Goal: Transaction & Acquisition: Download file/media

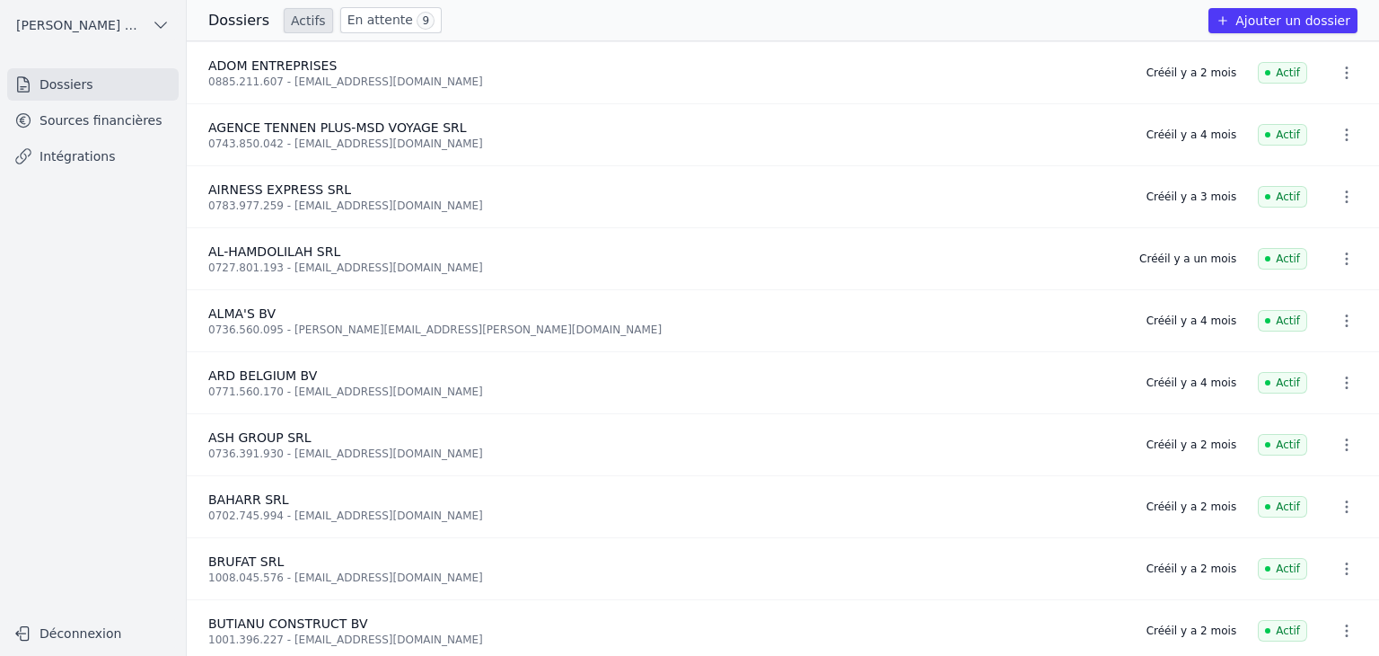
click at [79, 128] on link "Sources financières" at bounding box center [93, 120] width 172 height 32
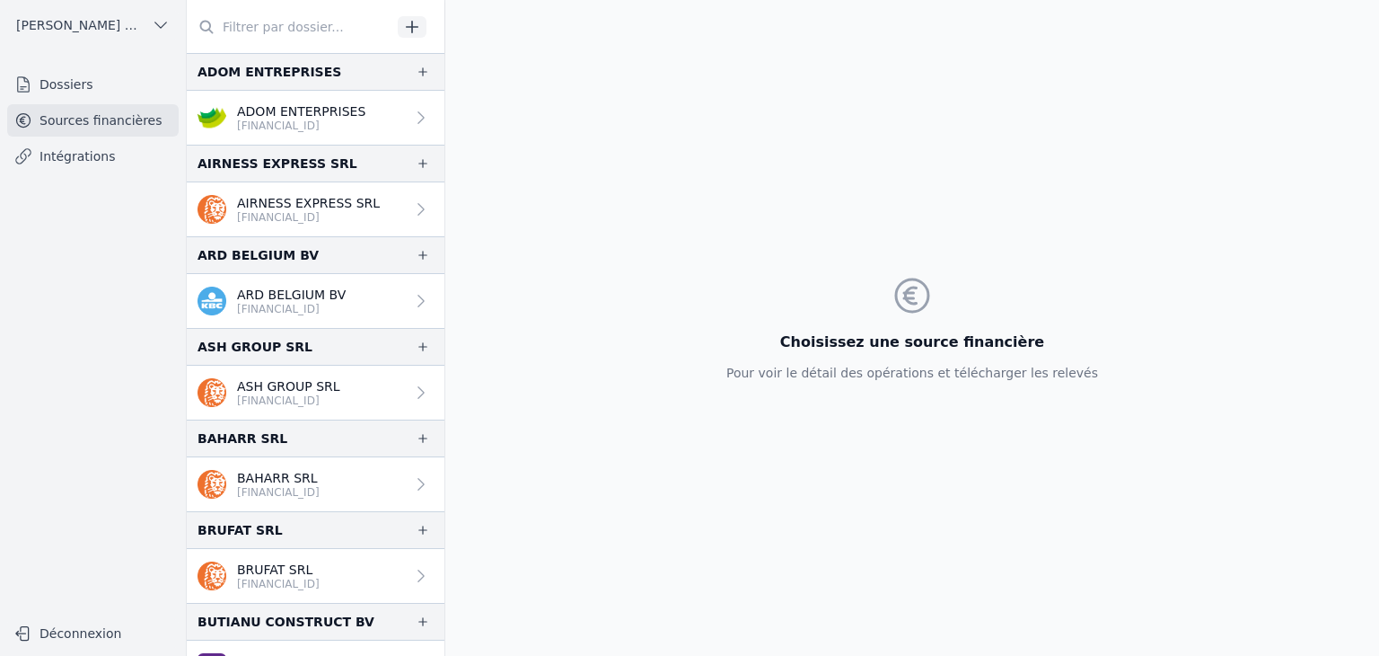
click at [313, 131] on p "[FINANCIAL_ID]" at bounding box center [301, 126] width 128 height 14
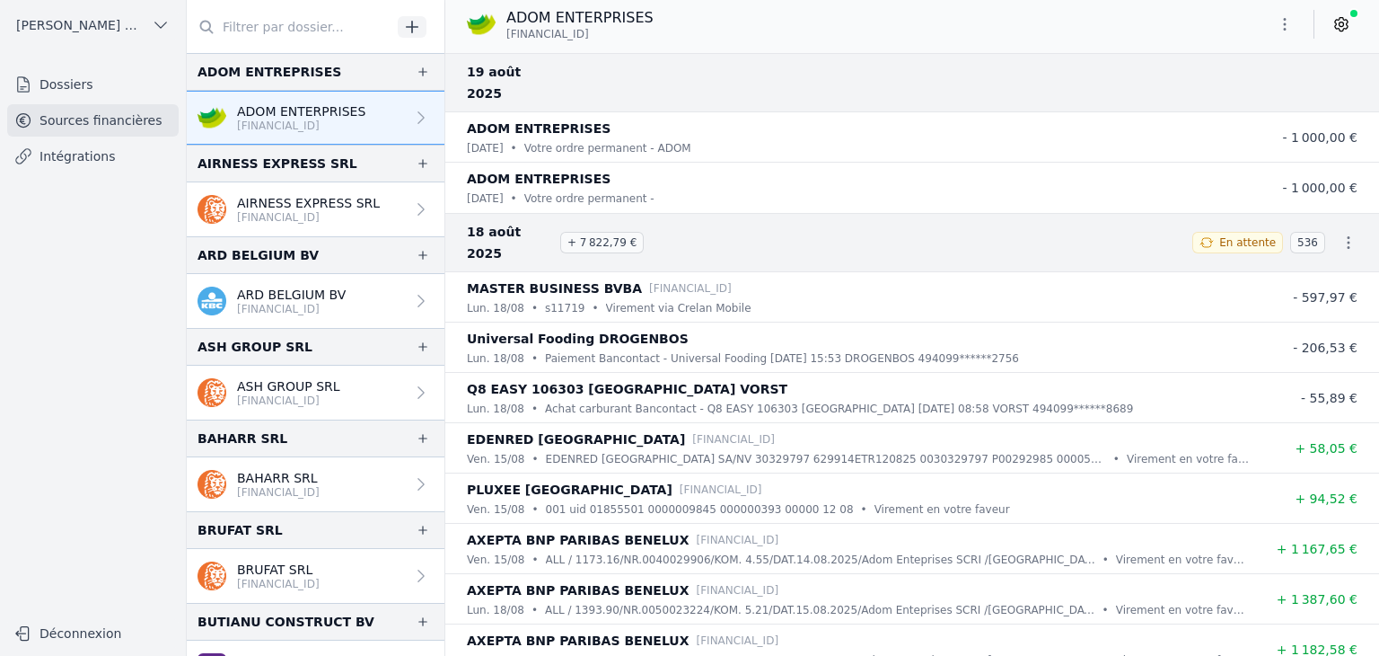
click at [1282, 28] on icon "button" at bounding box center [1285, 24] width 18 height 18
click at [1218, 98] on button "Exporter" at bounding box center [1241, 95] width 129 height 33
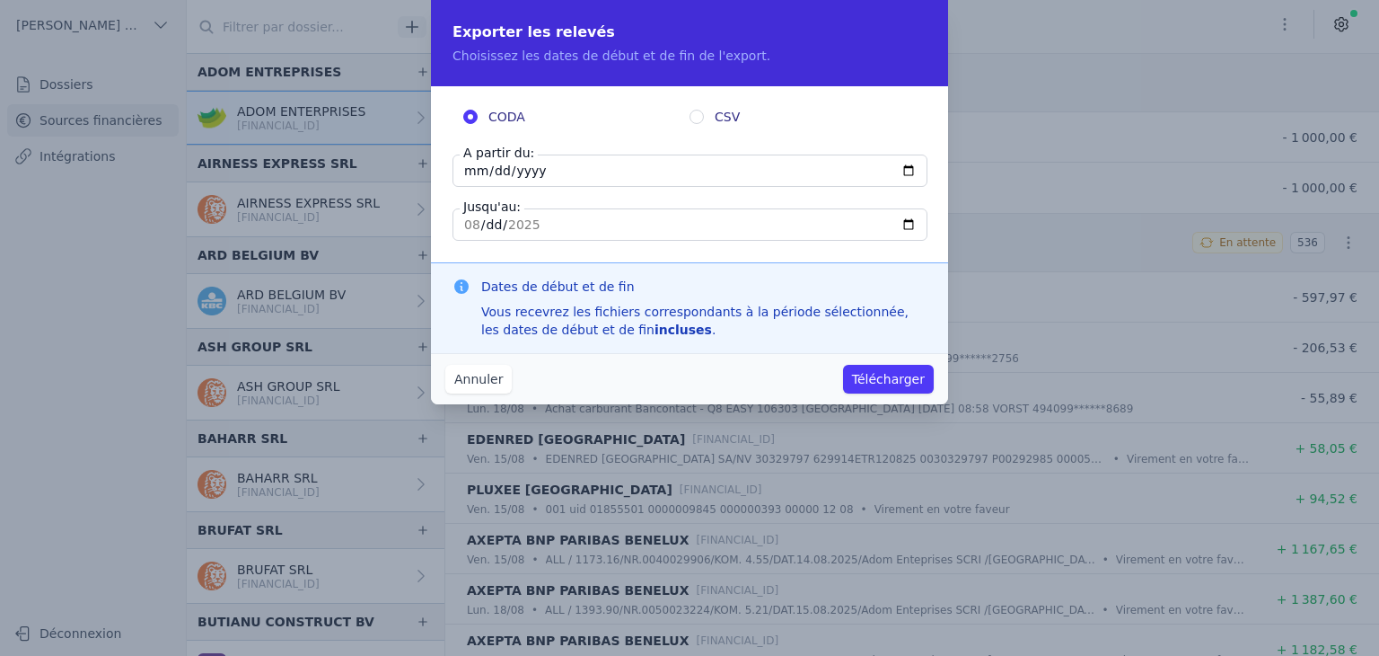
click at [479, 174] on input "[DATE]" at bounding box center [690, 170] width 475 height 32
type input "[DATE]"
click at [887, 385] on button "Télécharger" at bounding box center [888, 379] width 91 height 29
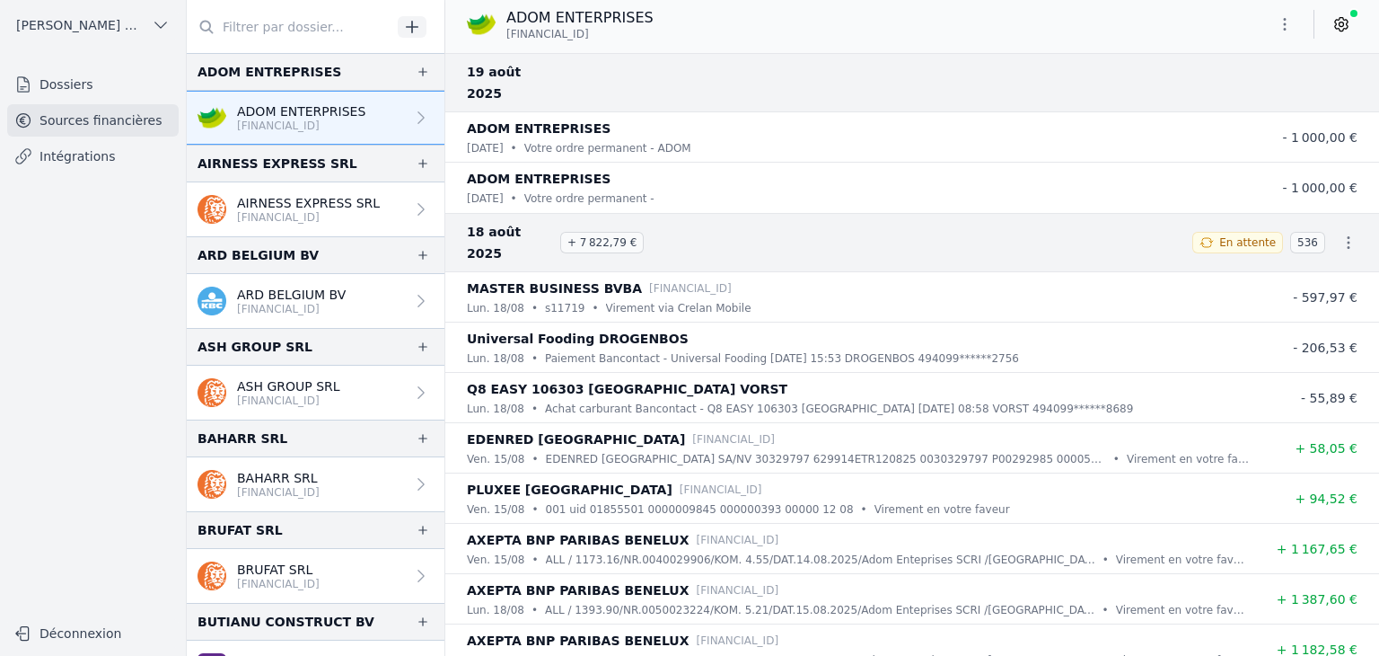
click at [242, 210] on p "[FINANCIAL_ID]" at bounding box center [308, 217] width 143 height 14
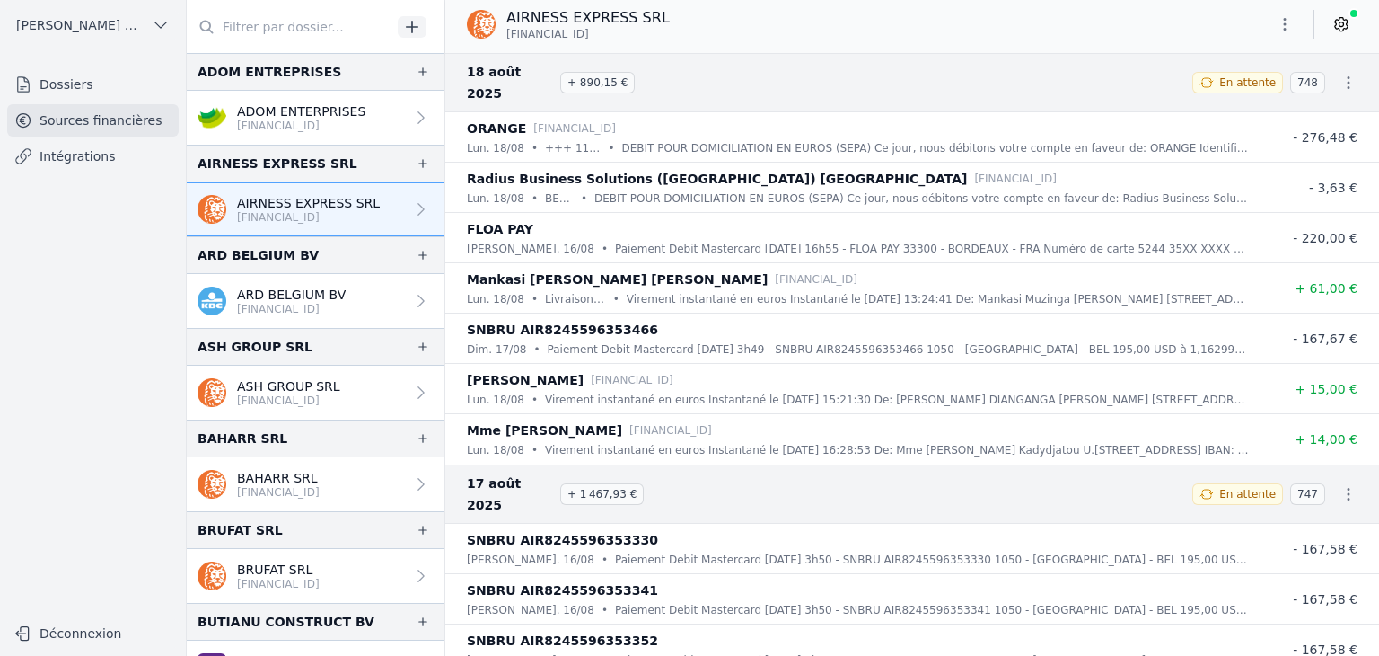
click at [1276, 33] on button "button" at bounding box center [1285, 24] width 36 height 29
click at [1250, 102] on button "Exporter" at bounding box center [1241, 95] width 129 height 33
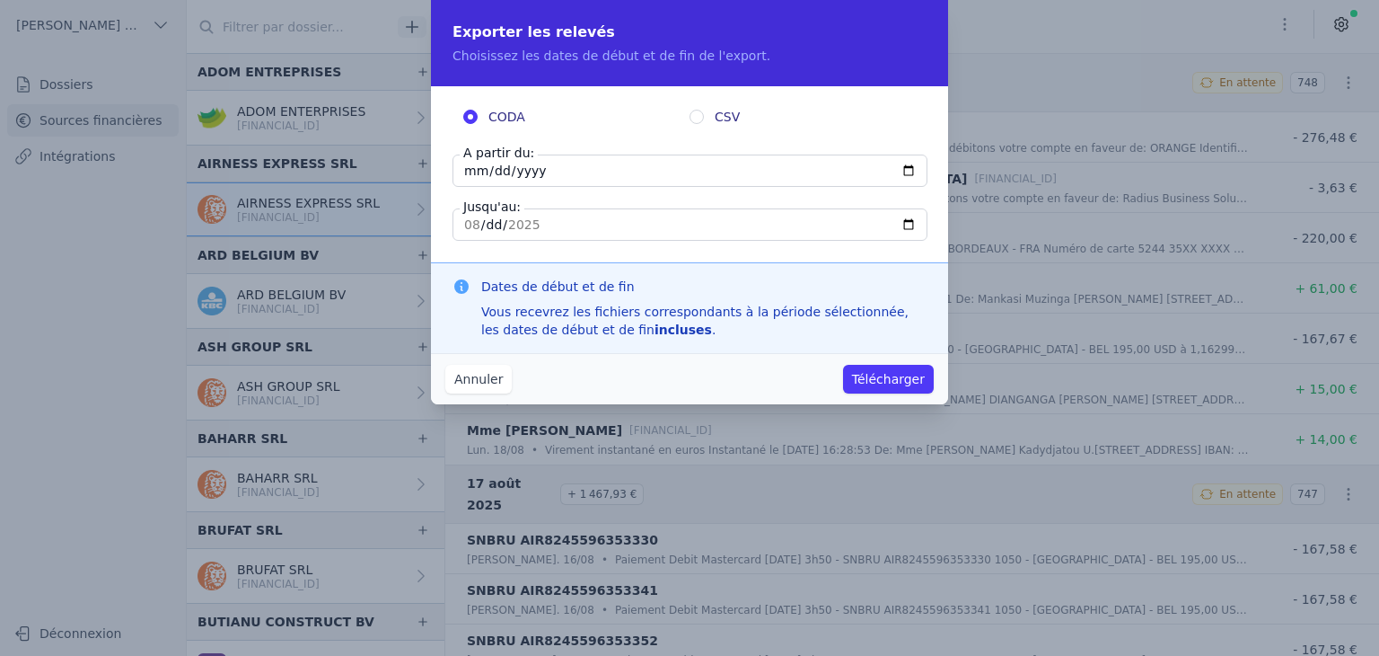
click at [464, 174] on input "[DATE]" at bounding box center [690, 170] width 475 height 32
click at [465, 173] on input "[DATE]" at bounding box center [690, 170] width 475 height 32
click at [461, 218] on fieldset "CODA CSV A partir du: [DATE] Jusqu'au: [DATE]" at bounding box center [690, 174] width 474 height 133
drag, startPoint x: 461, startPoint y: 218, endPoint x: 472, endPoint y: 173, distance: 46.4
click at [472, 173] on input "[DATE]" at bounding box center [690, 170] width 475 height 32
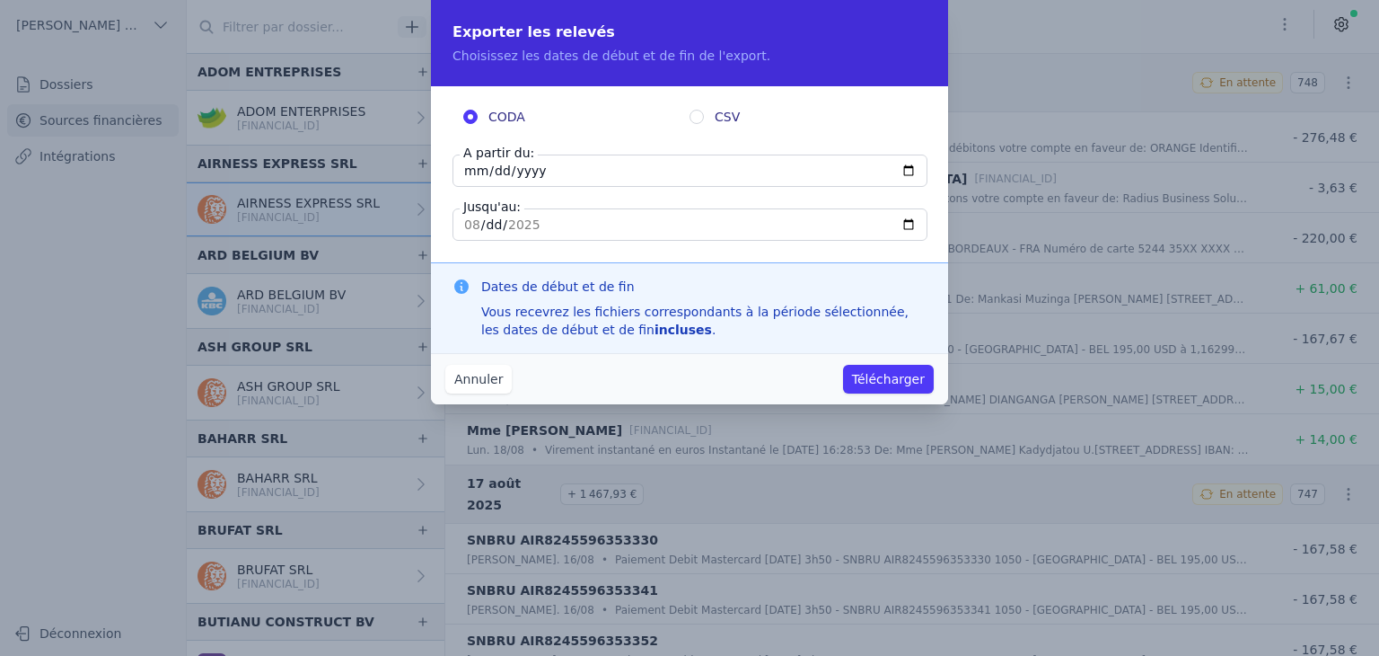
drag, startPoint x: 472, startPoint y: 173, endPoint x: 892, endPoint y: 230, distance: 423.2
click at [476, 172] on input "[DATE]" at bounding box center [690, 170] width 475 height 32
drag, startPoint x: 476, startPoint y: 172, endPoint x: 906, endPoint y: 171, distance: 430.2
click at [906, 171] on input "[DATE]" at bounding box center [690, 170] width 475 height 32
drag, startPoint x: 906, startPoint y: 171, endPoint x: 496, endPoint y: 314, distance: 434.8
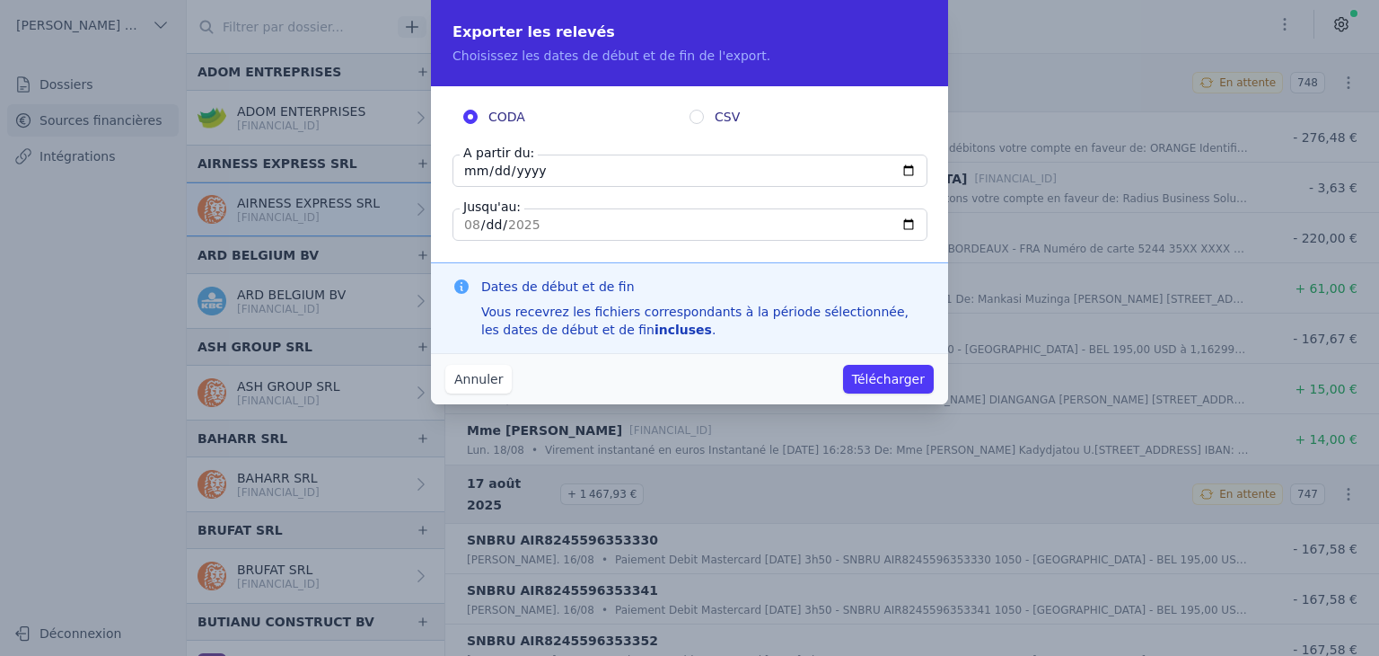
click at [496, 314] on div "Vous recevrez les fichiers correspondants à la période sélectionnée, les dates …" at bounding box center [703, 321] width 445 height 36
click at [908, 174] on input "[DATE]" at bounding box center [690, 170] width 475 height 32
type input "[DATE]"
click at [894, 379] on button "Télécharger" at bounding box center [888, 379] width 91 height 29
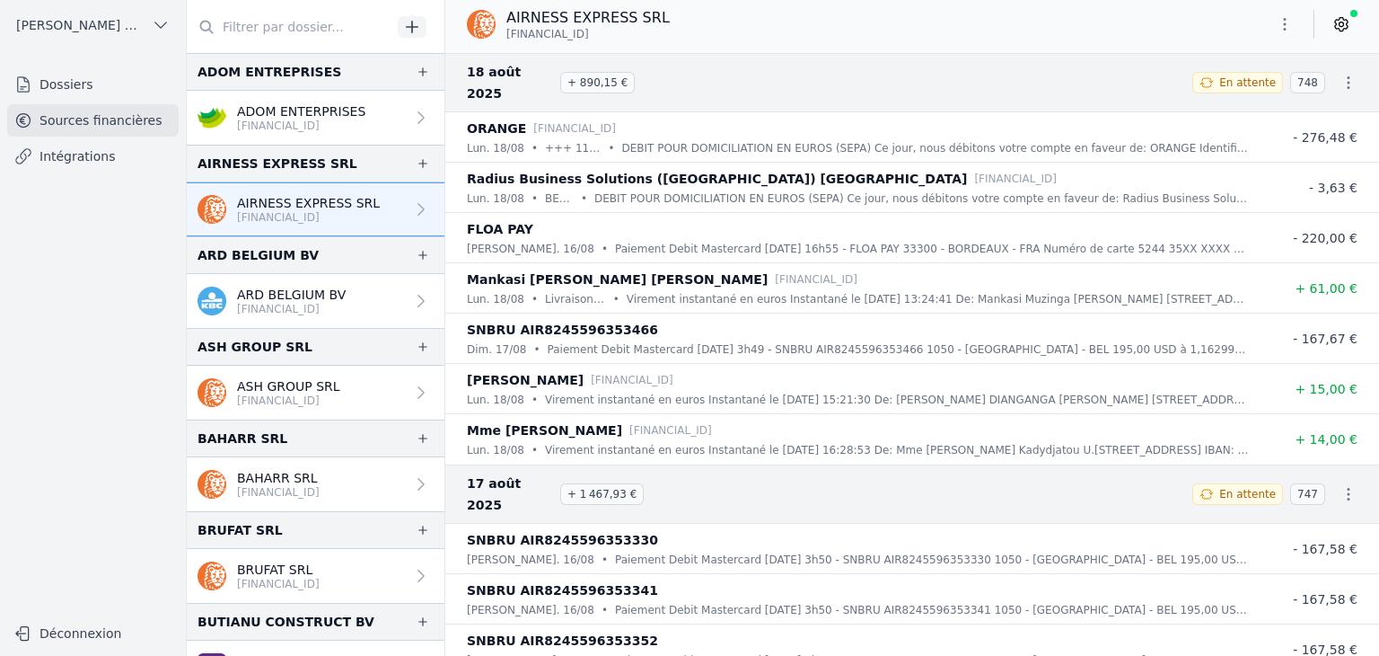
click at [251, 296] on p "ARD BELGIUM BV" at bounding box center [291, 295] width 109 height 18
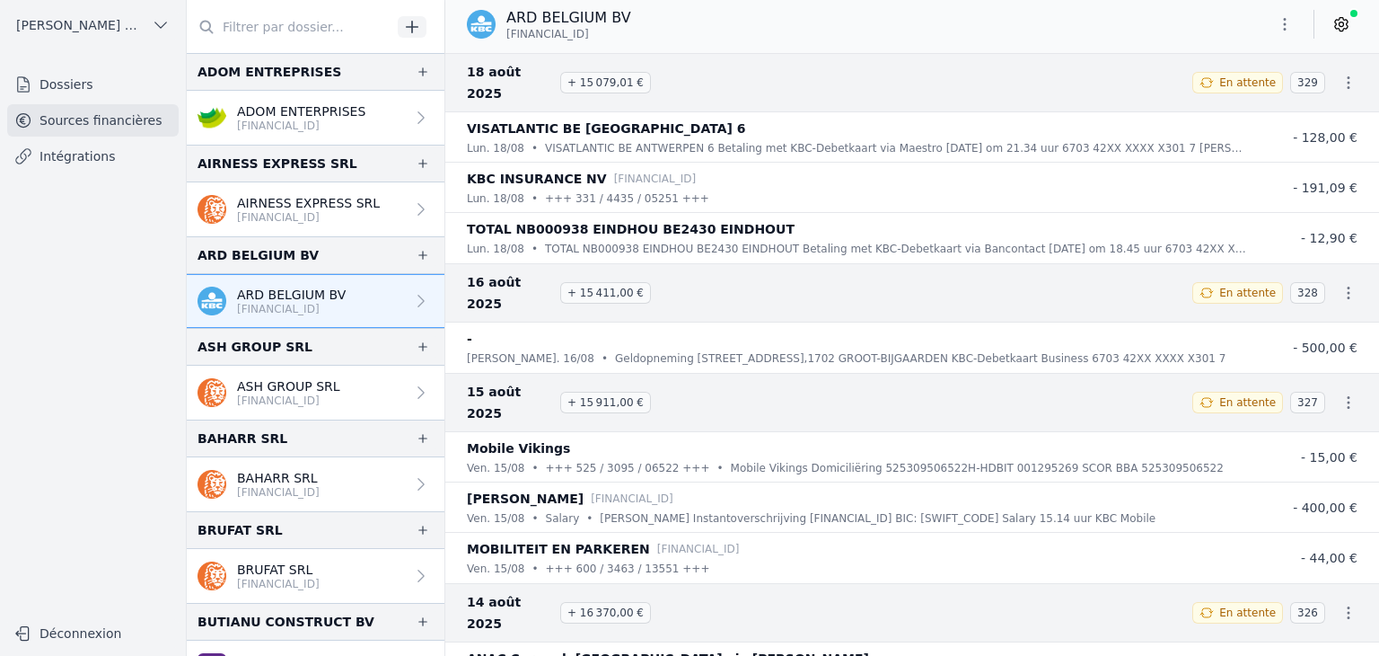
click at [1293, 26] on icon "button" at bounding box center [1285, 24] width 18 height 18
click at [1236, 92] on button "Exporter" at bounding box center [1241, 95] width 129 height 33
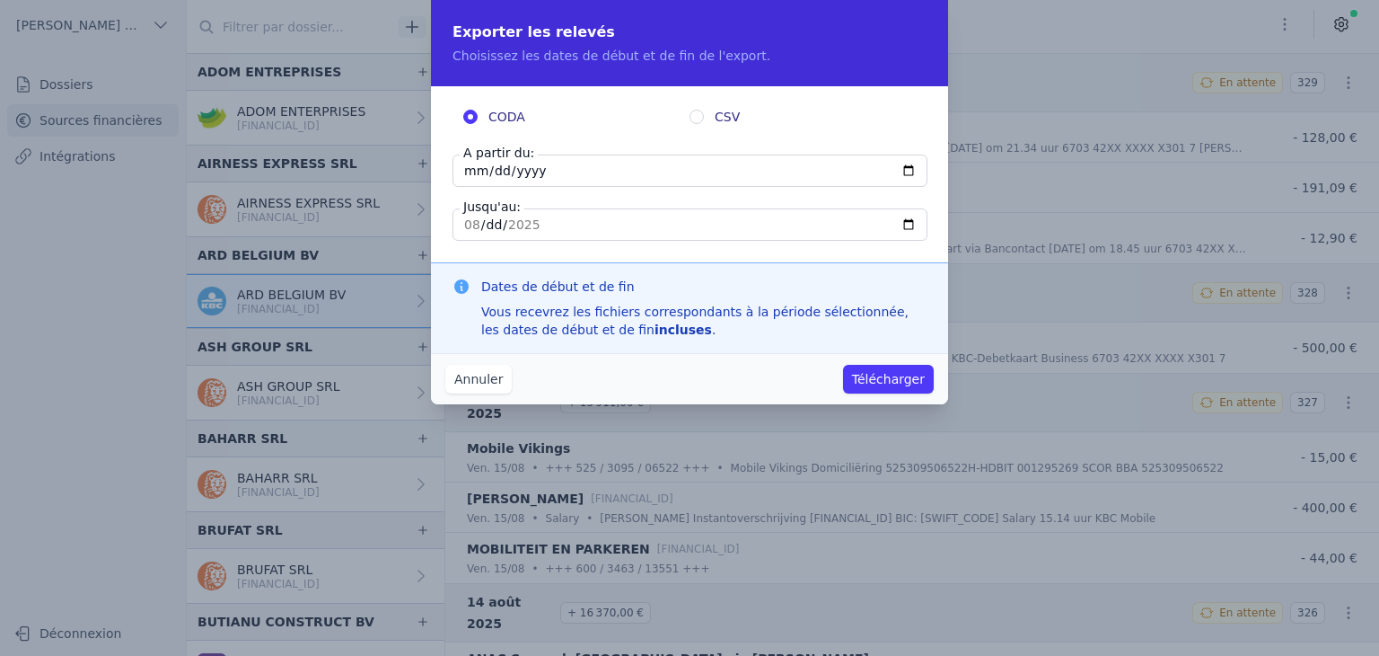
click at [476, 178] on input "[DATE]" at bounding box center [690, 170] width 475 height 32
type input "[DATE]"
click at [862, 381] on button "Télécharger" at bounding box center [888, 379] width 91 height 29
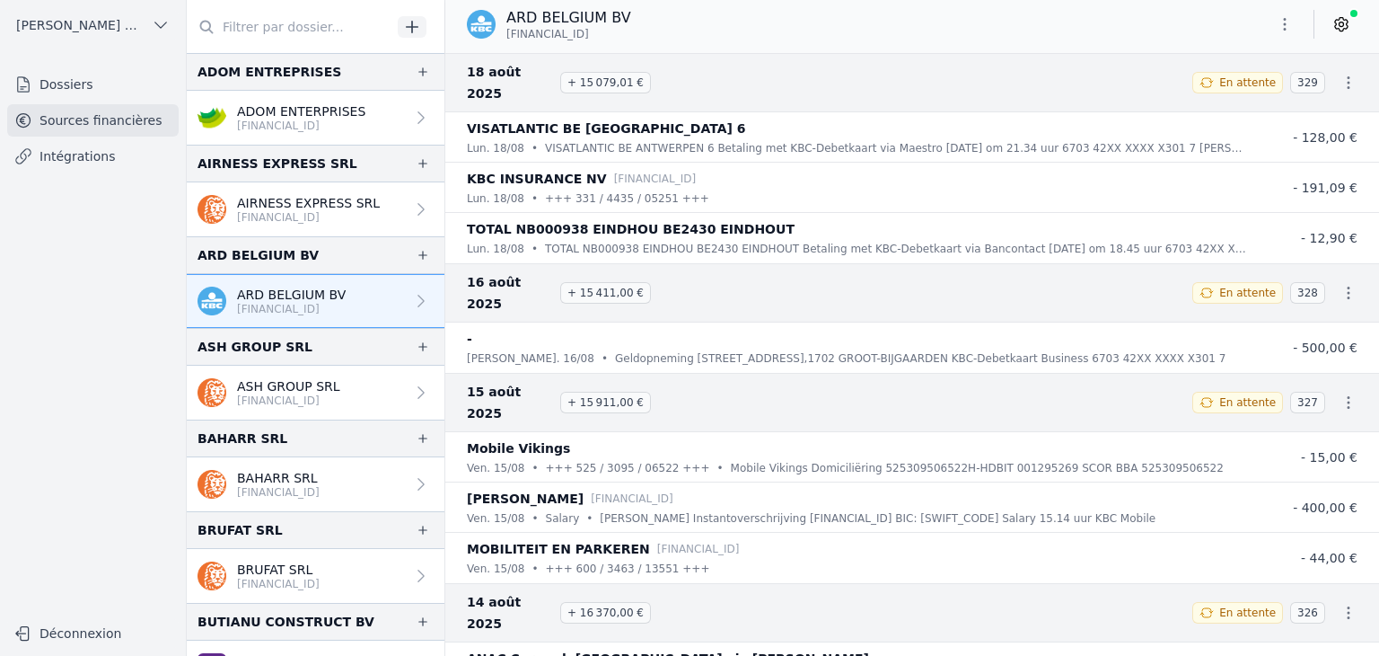
click at [277, 388] on p "ASH GROUP SRL" at bounding box center [288, 386] width 103 height 18
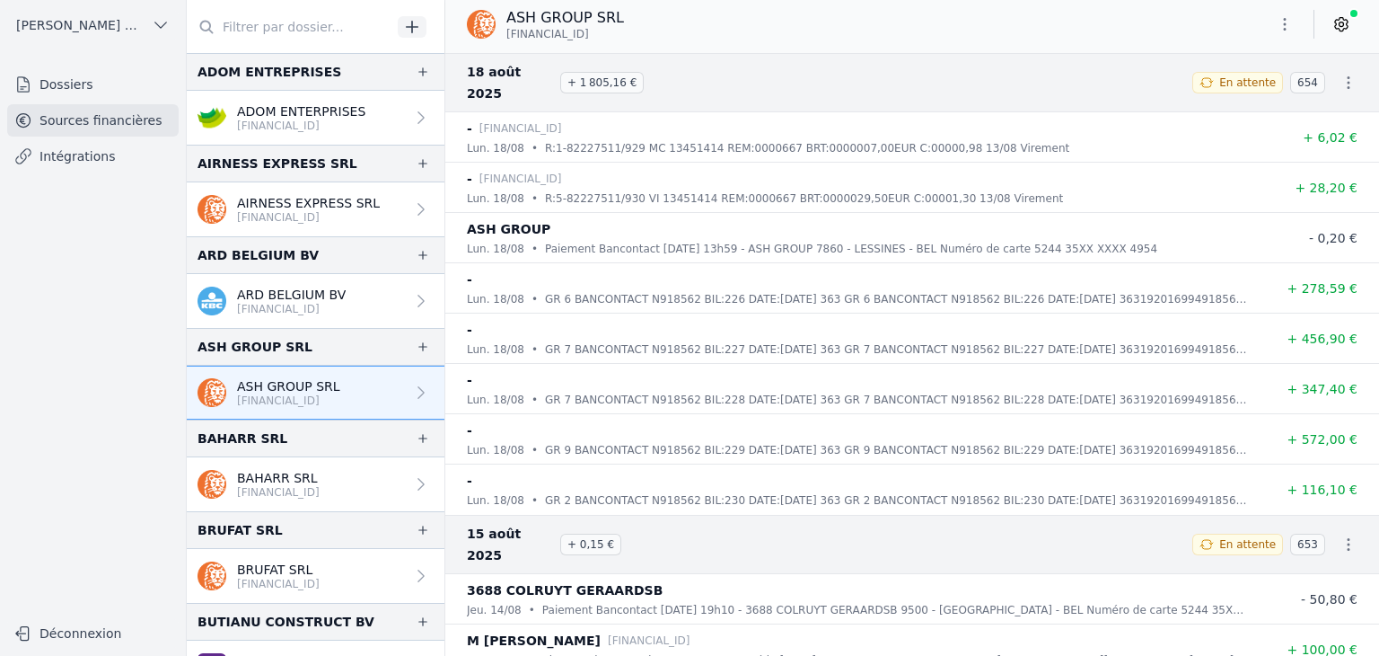
click at [1283, 27] on icon "button" at bounding box center [1285, 24] width 18 height 18
click at [1267, 101] on button "Exporter" at bounding box center [1241, 95] width 129 height 33
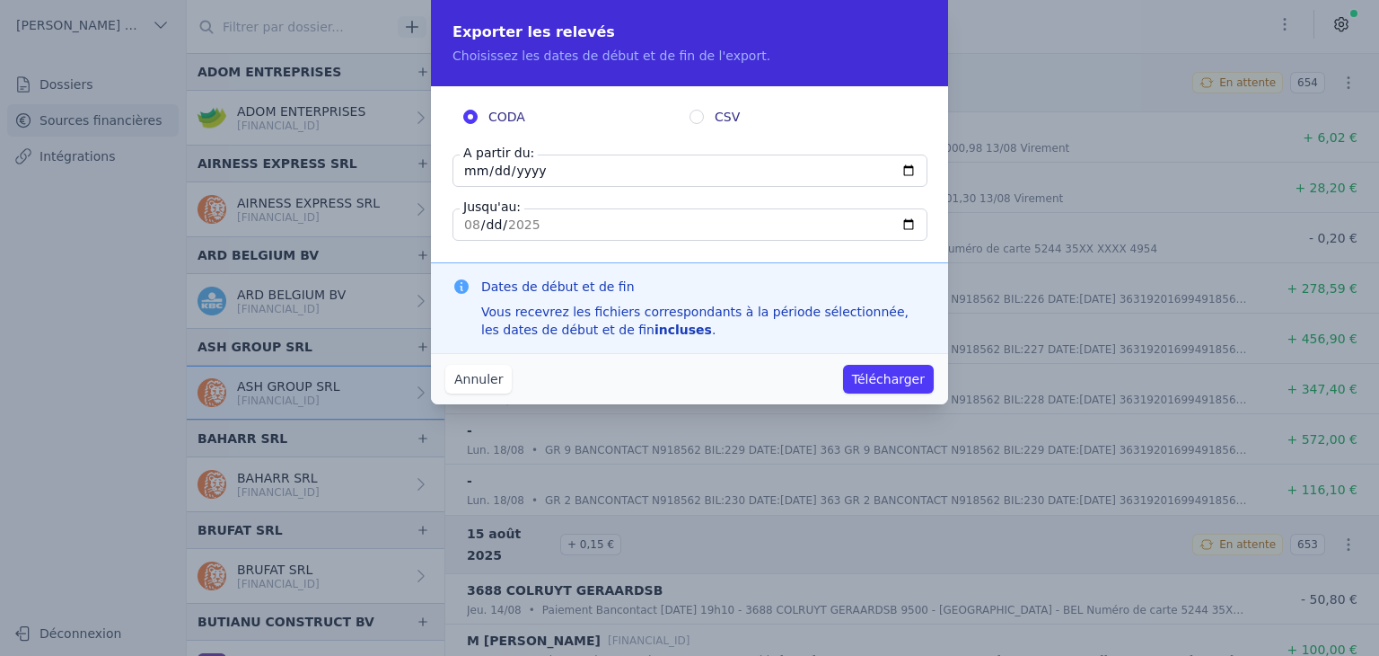
click at [472, 168] on input "[DATE]" at bounding box center [690, 170] width 475 height 32
type input "[DATE]"
click at [866, 383] on button "Télécharger" at bounding box center [888, 379] width 91 height 29
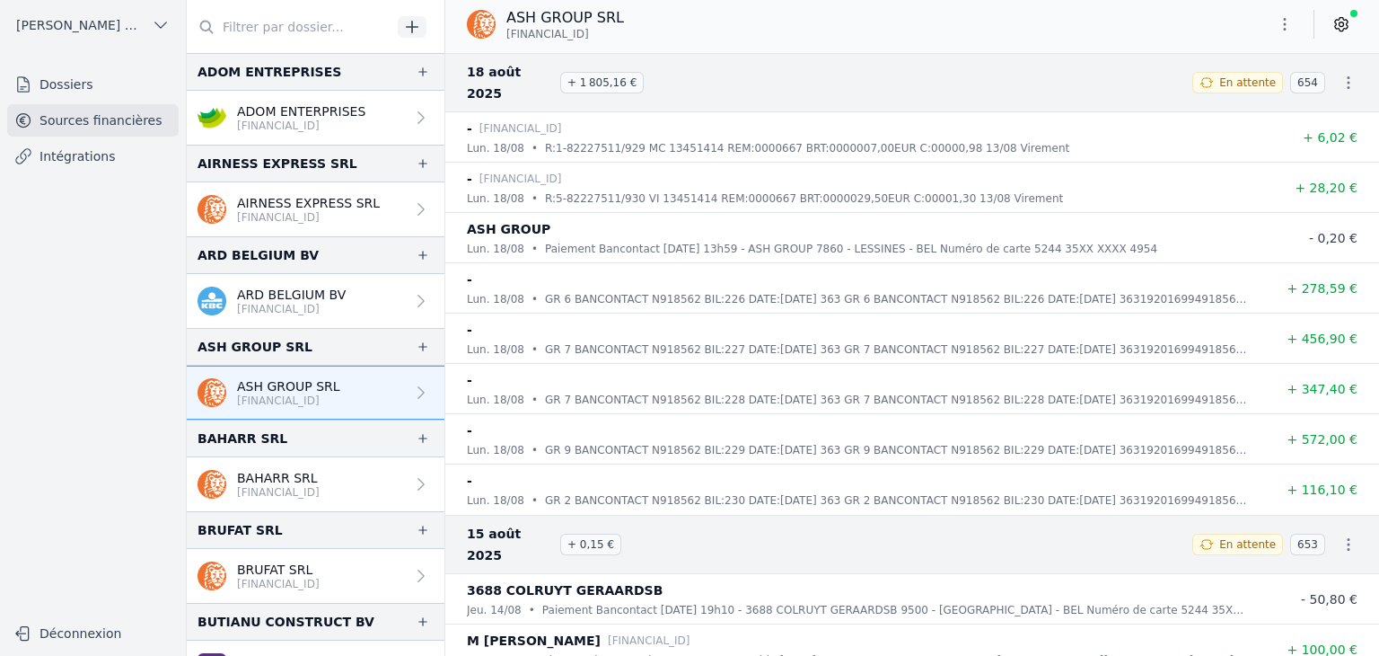
click at [291, 485] on p "[FINANCIAL_ID]" at bounding box center [278, 492] width 83 height 14
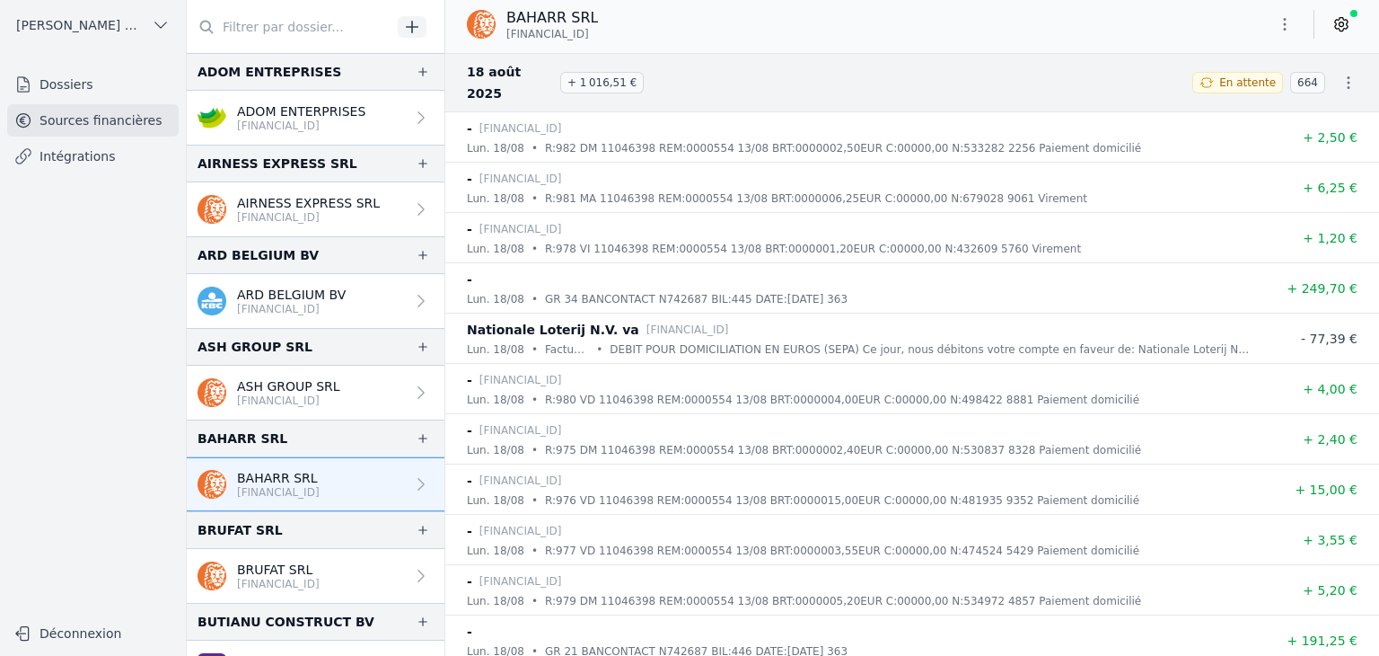
click at [1280, 31] on icon "button" at bounding box center [1285, 24] width 18 height 18
click at [1221, 101] on button "Exporter" at bounding box center [1241, 95] width 129 height 33
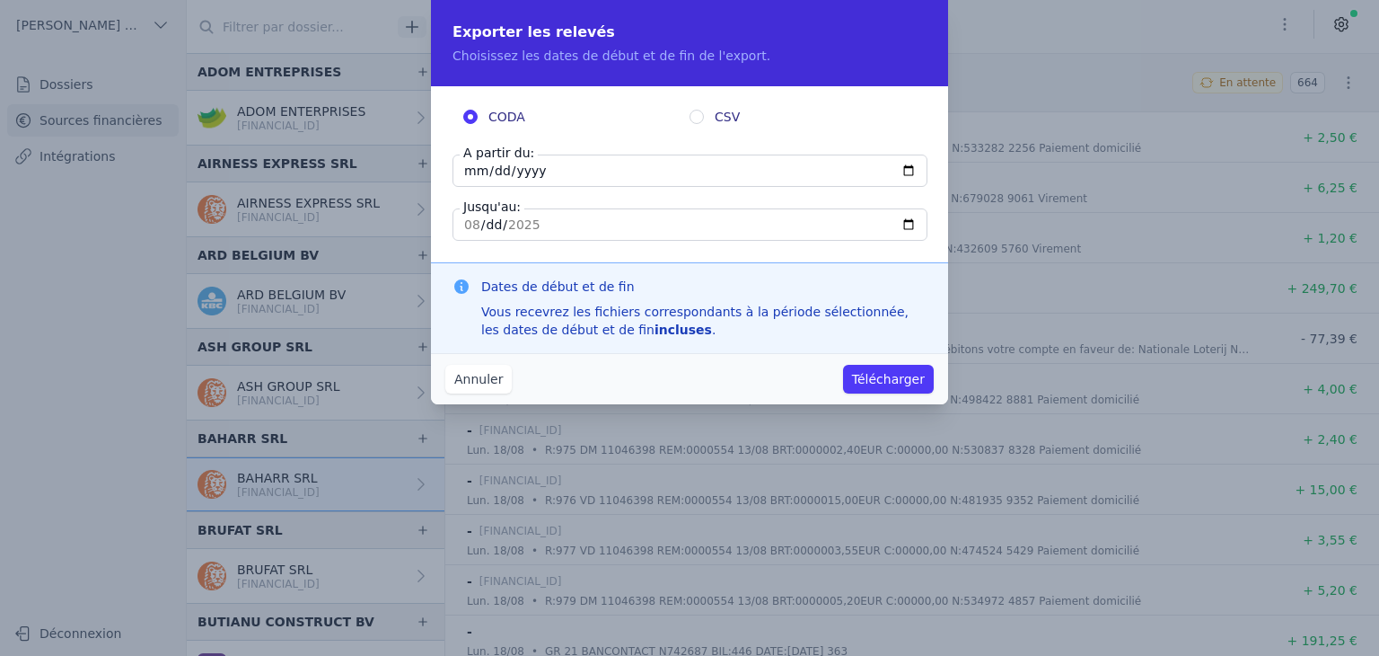
click at [473, 172] on input "[DATE]" at bounding box center [690, 170] width 475 height 32
type input "[DATE]"
click at [878, 375] on button "Télécharger" at bounding box center [888, 379] width 91 height 29
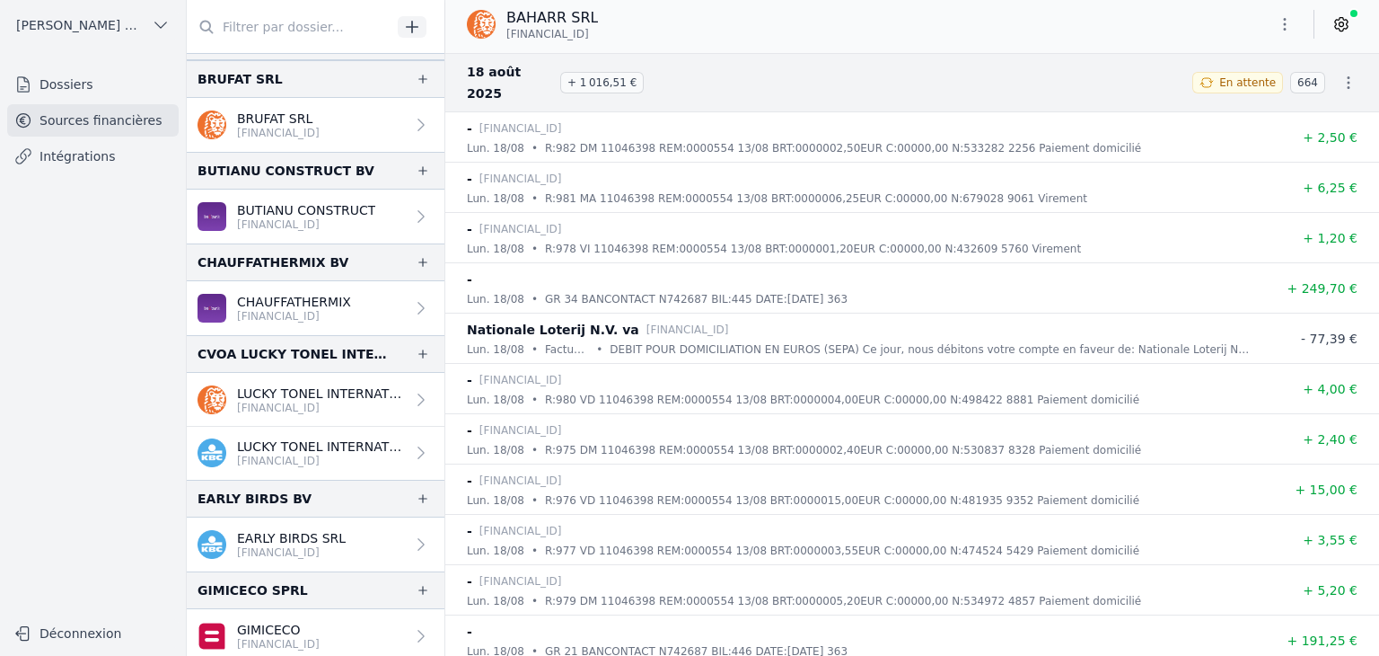
scroll to position [359, 0]
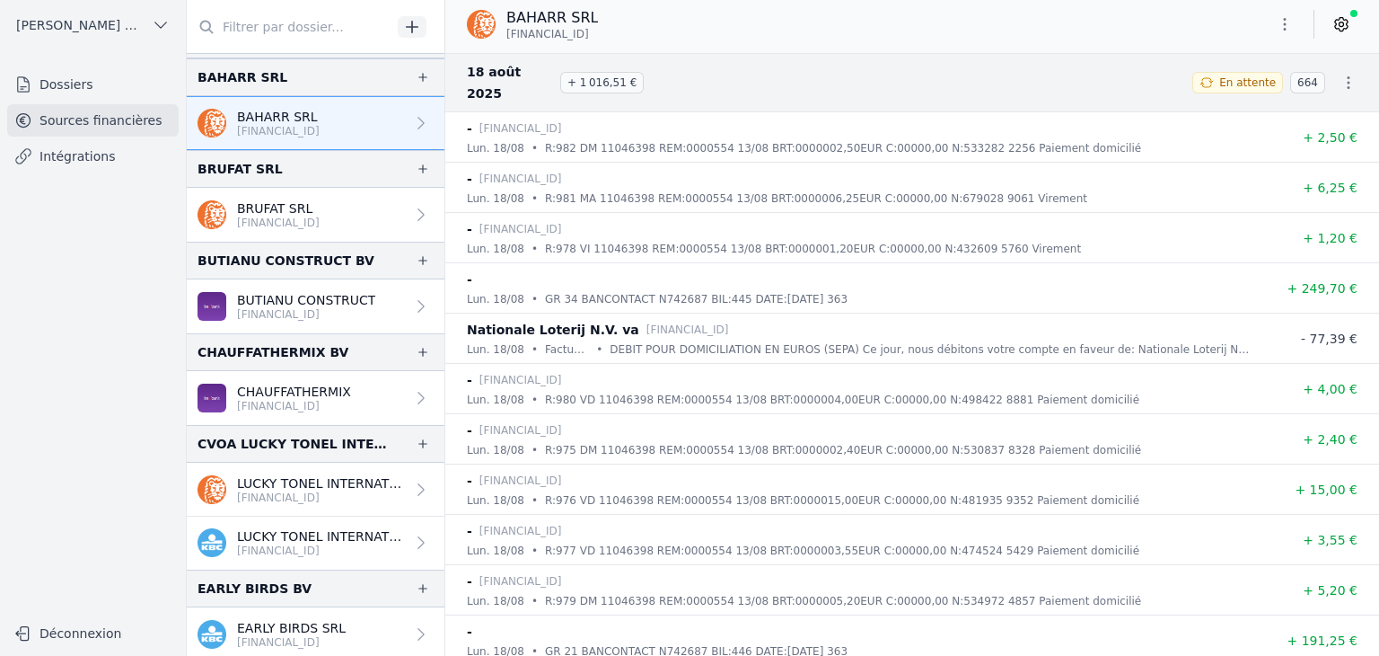
click at [277, 216] on p "[FINANCIAL_ID]" at bounding box center [278, 223] width 83 height 14
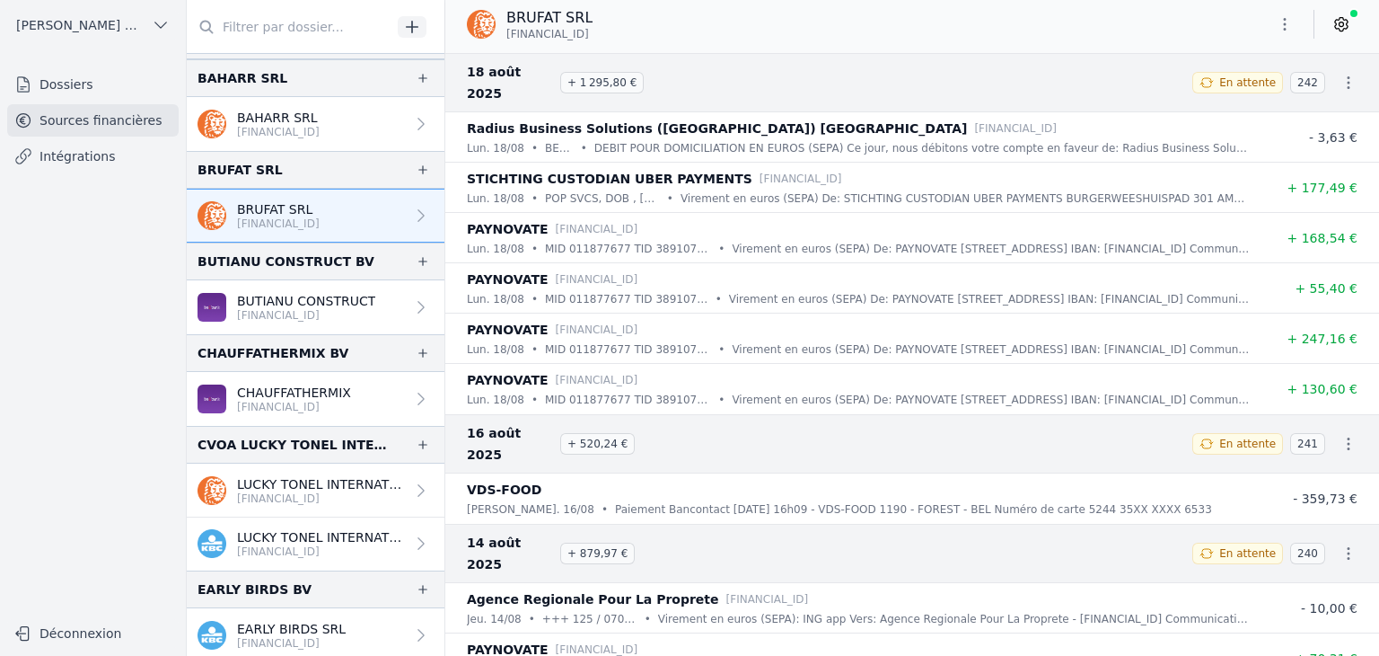
click at [1278, 28] on icon "button" at bounding box center [1285, 24] width 18 height 18
click at [1236, 99] on button "Exporter" at bounding box center [1241, 95] width 129 height 33
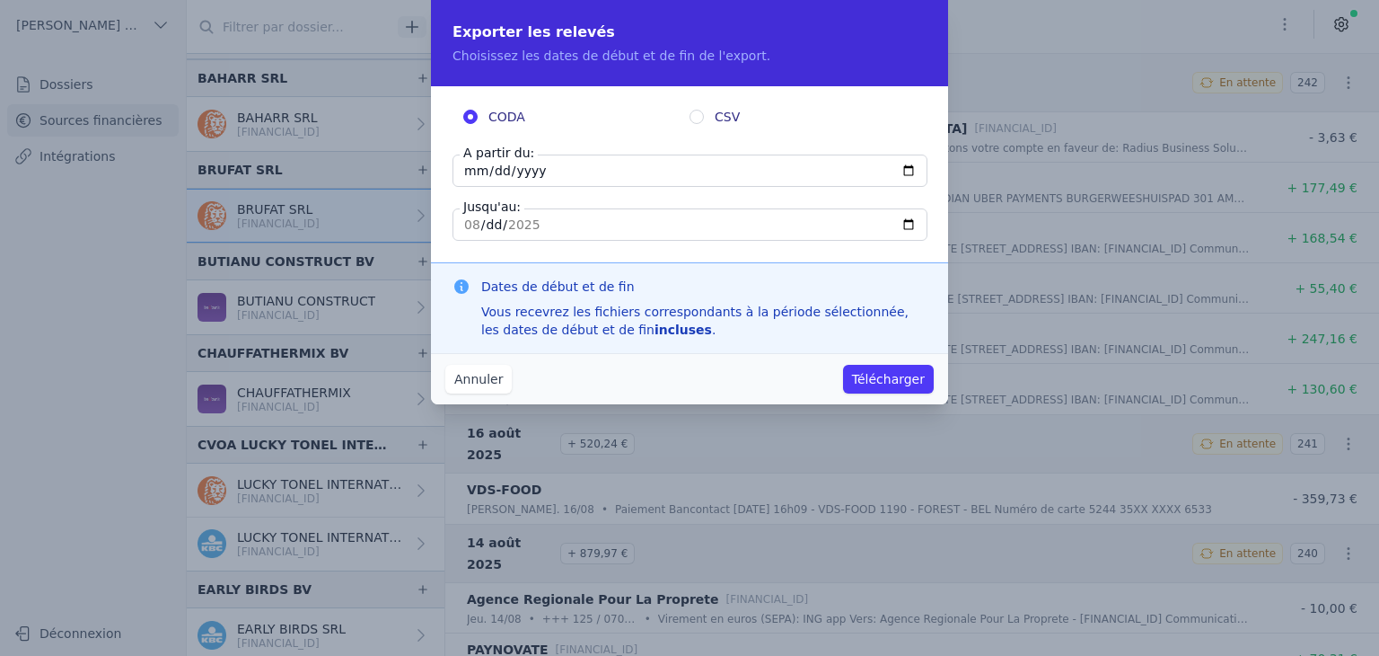
click at [468, 173] on input "[DATE]" at bounding box center [690, 170] width 475 height 32
type input "[DATE]"
click at [893, 383] on button "Télécharger" at bounding box center [888, 379] width 91 height 29
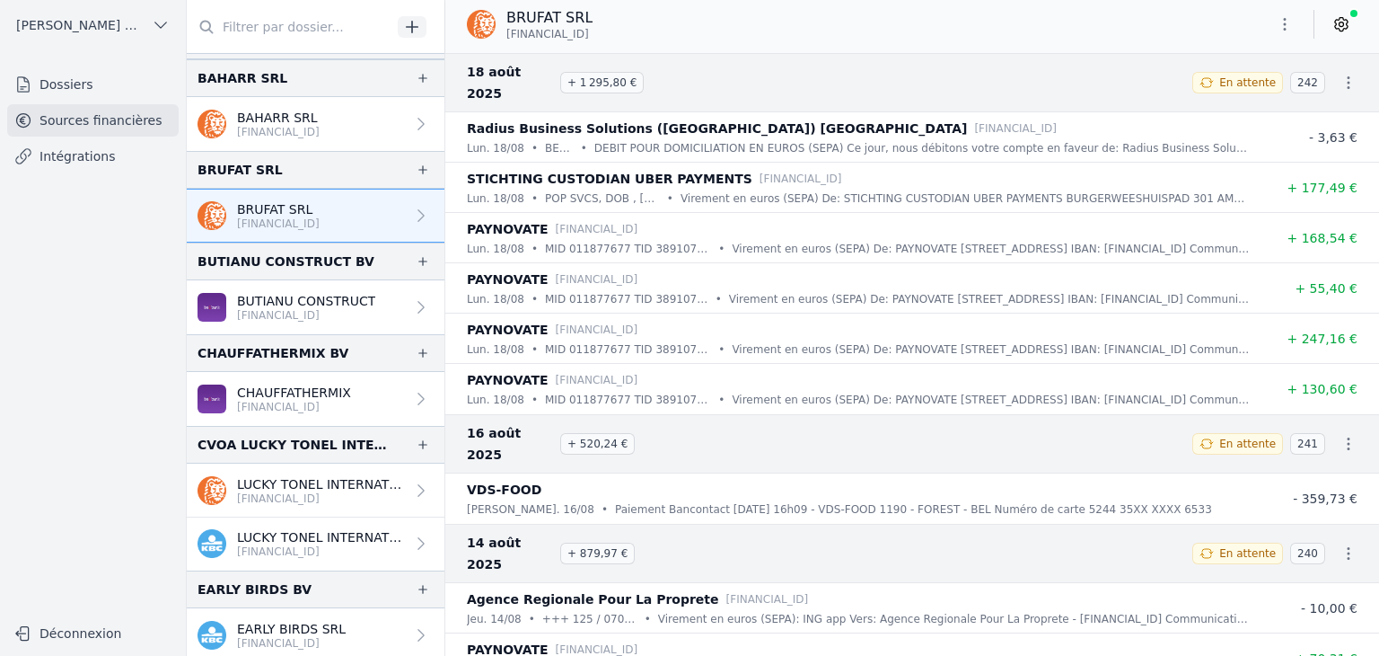
click at [260, 298] on p "BUTIANU CONSTRUCT" at bounding box center [306, 301] width 138 height 18
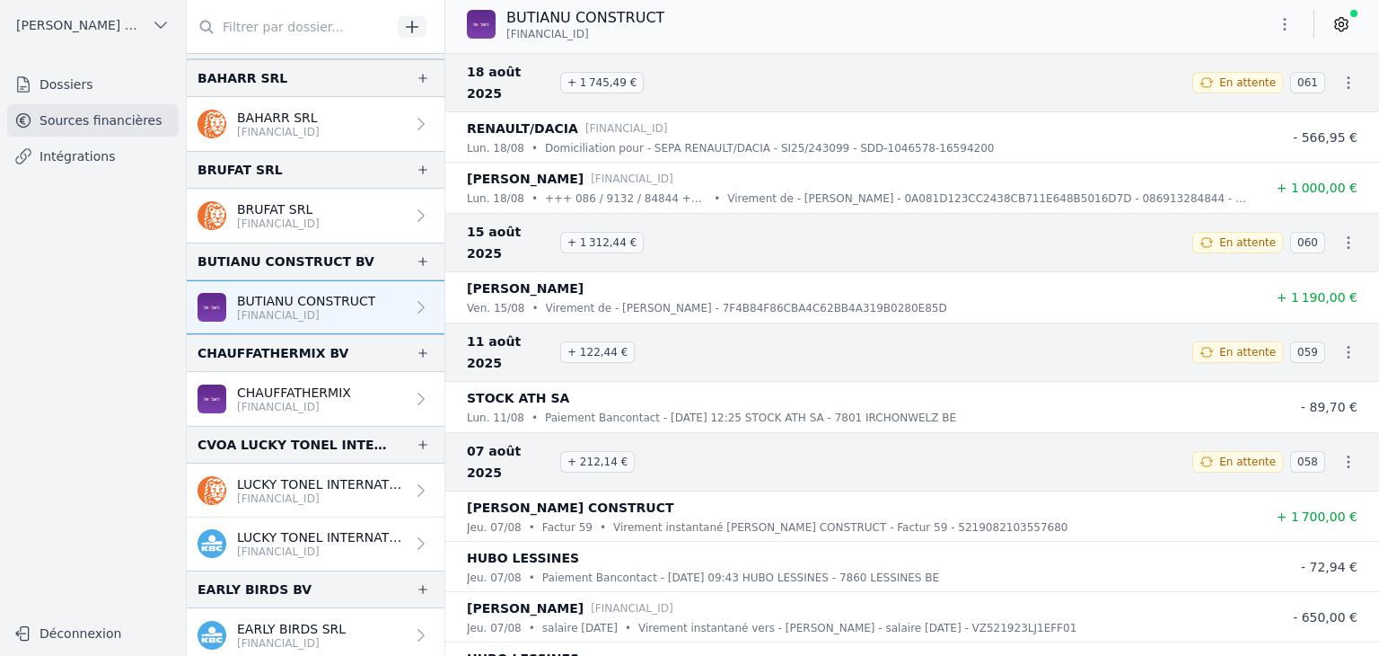
click at [1286, 22] on icon "button" at bounding box center [1285, 24] width 18 height 18
click at [1221, 101] on button "Exporter" at bounding box center [1241, 95] width 129 height 33
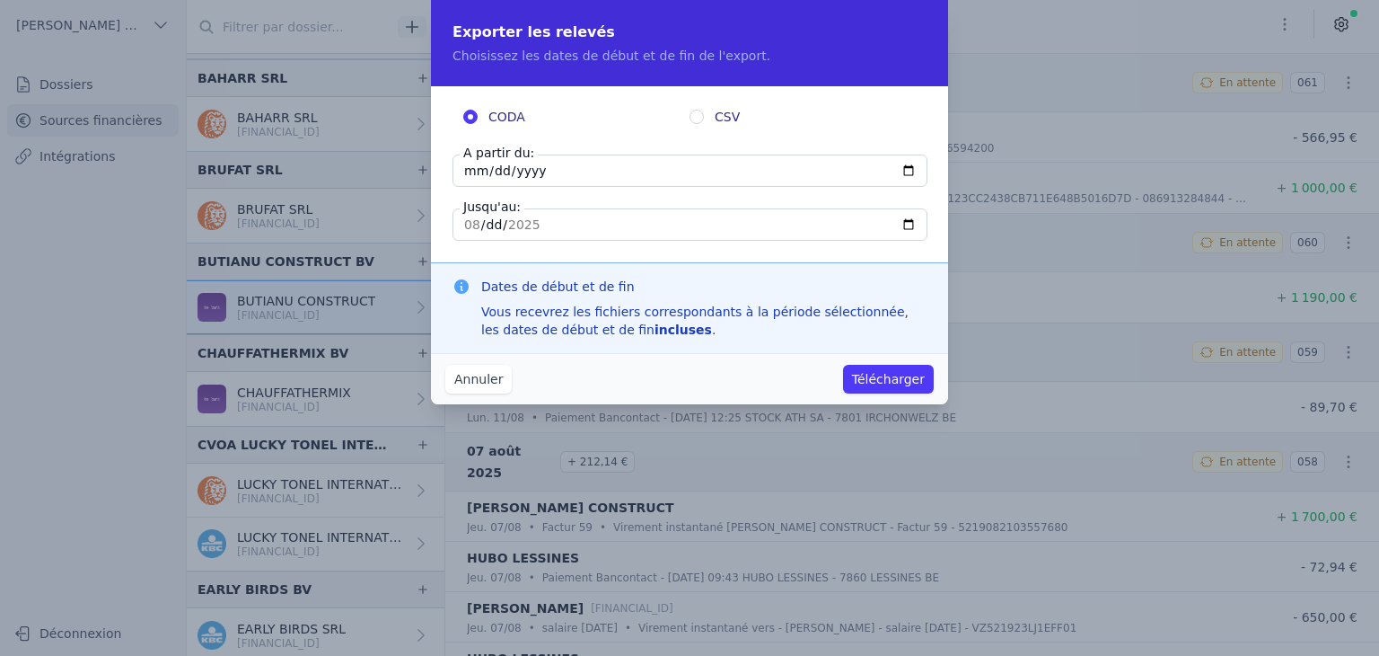
click at [473, 178] on input "[DATE]" at bounding box center [690, 170] width 475 height 32
type input "[DATE]"
click at [867, 374] on button "Télécharger" at bounding box center [888, 379] width 91 height 29
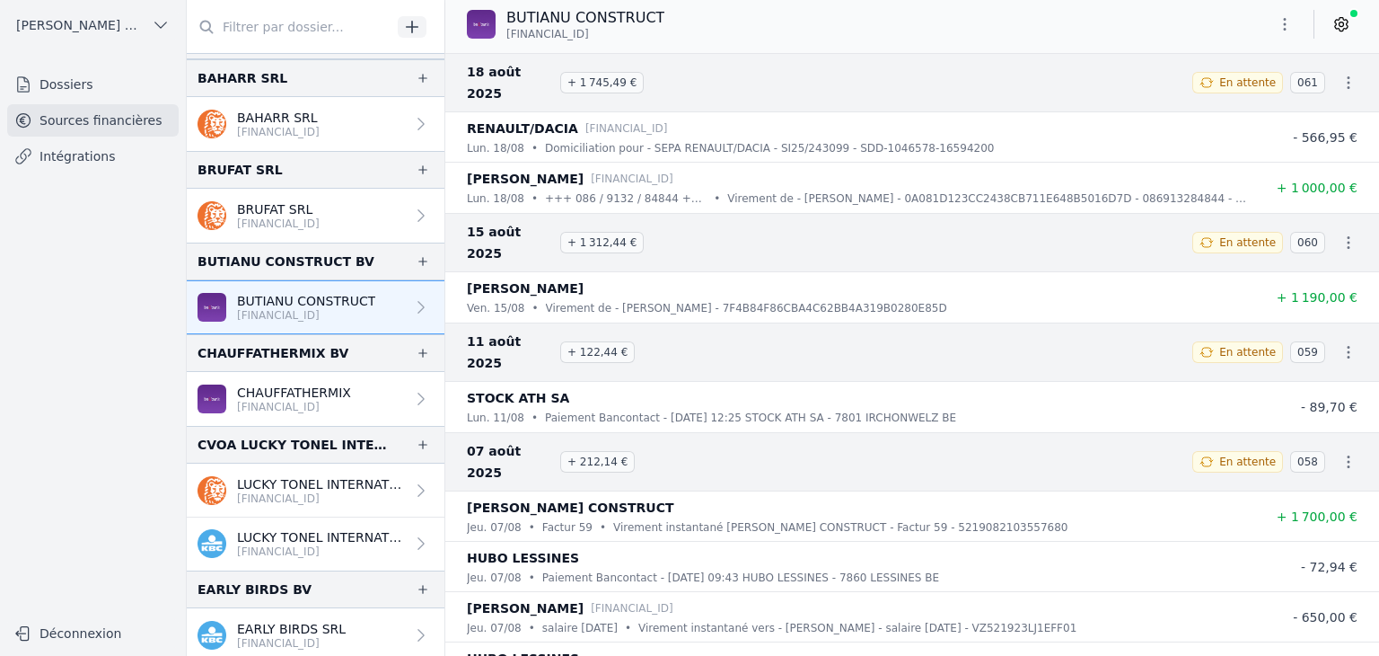
click at [1280, 22] on icon "button" at bounding box center [1285, 24] width 18 height 18
click at [1244, 93] on button "Exporter" at bounding box center [1241, 95] width 129 height 33
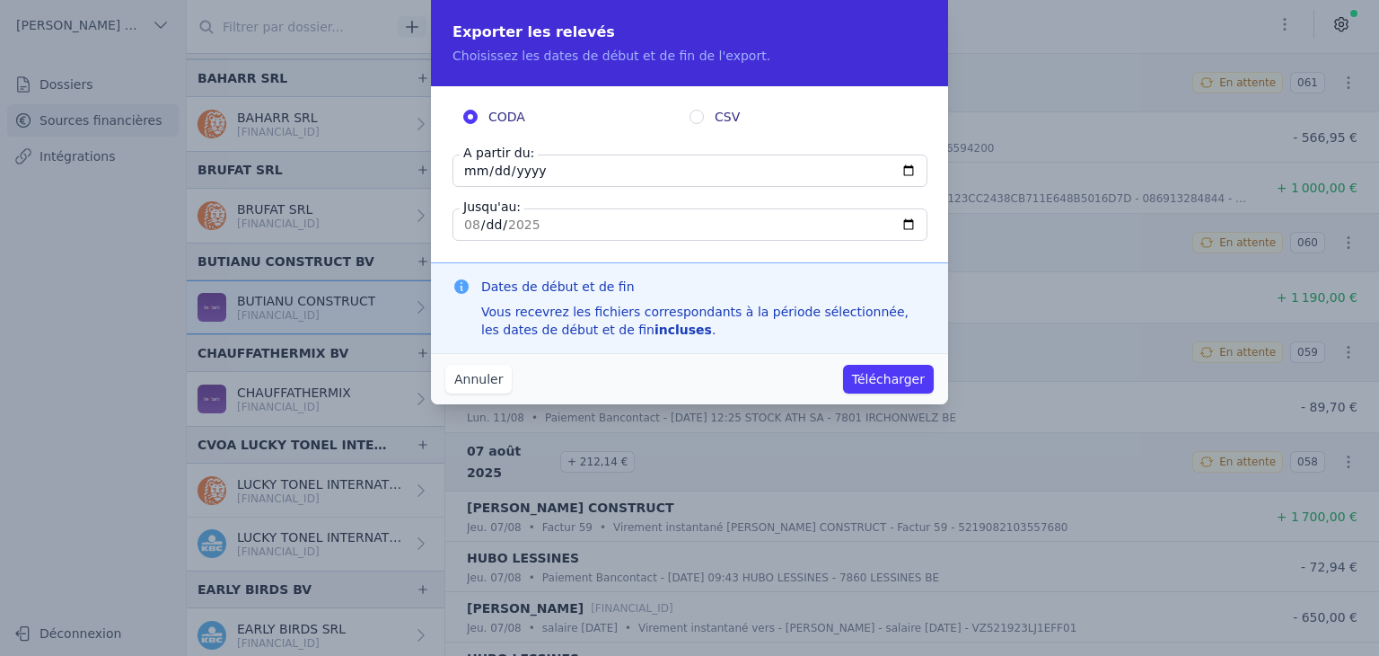
click at [476, 172] on input "[DATE]" at bounding box center [690, 170] width 475 height 32
type input "[DATE]"
drag, startPoint x: 886, startPoint y: 378, endPoint x: 895, endPoint y: 403, distance: 26.7
click at [883, 377] on button "Télécharger" at bounding box center [888, 379] width 91 height 29
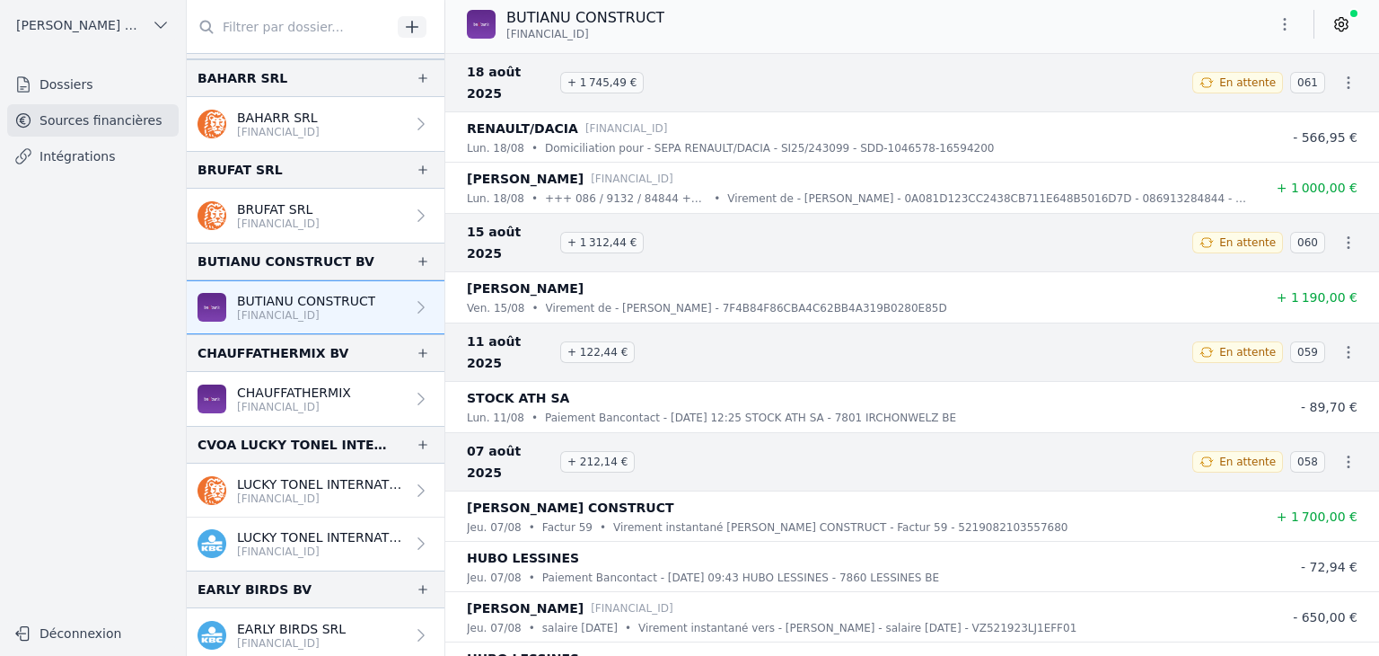
click at [260, 405] on p "[FINANCIAL_ID]" at bounding box center [294, 407] width 114 height 14
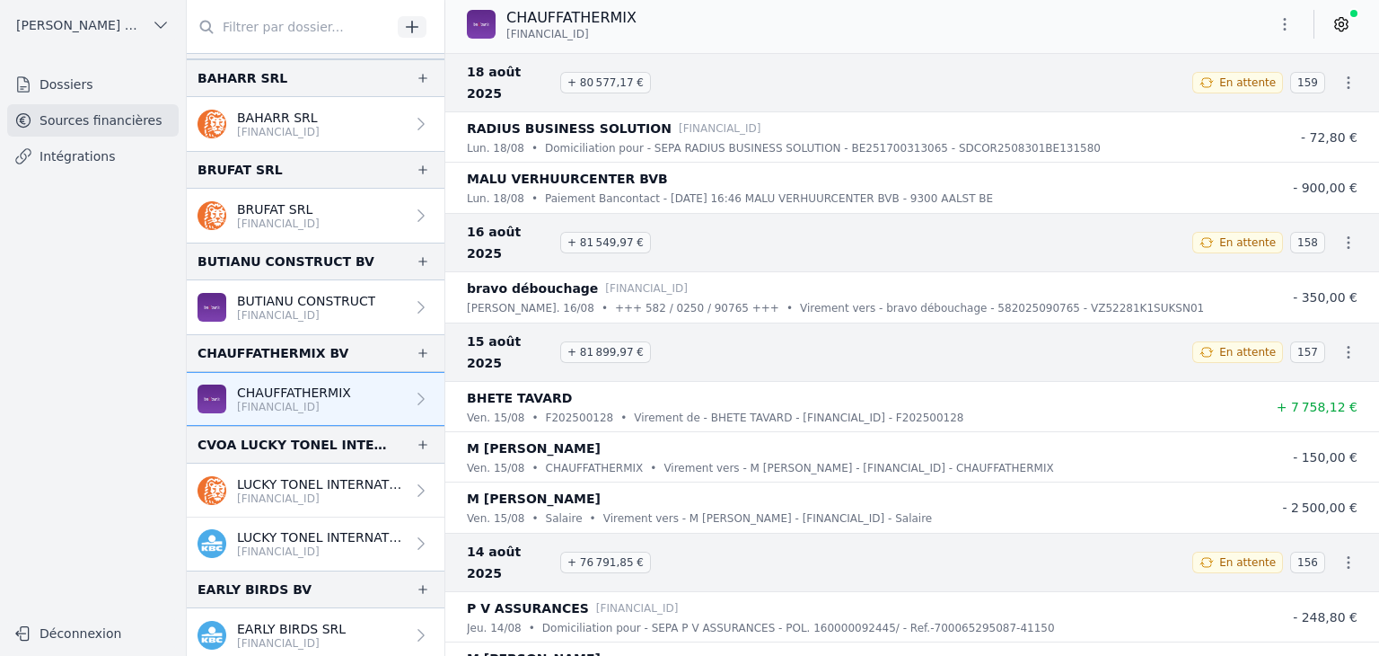
click at [1297, 17] on button "button" at bounding box center [1285, 24] width 36 height 29
click at [1221, 104] on button "Exporter" at bounding box center [1241, 95] width 129 height 33
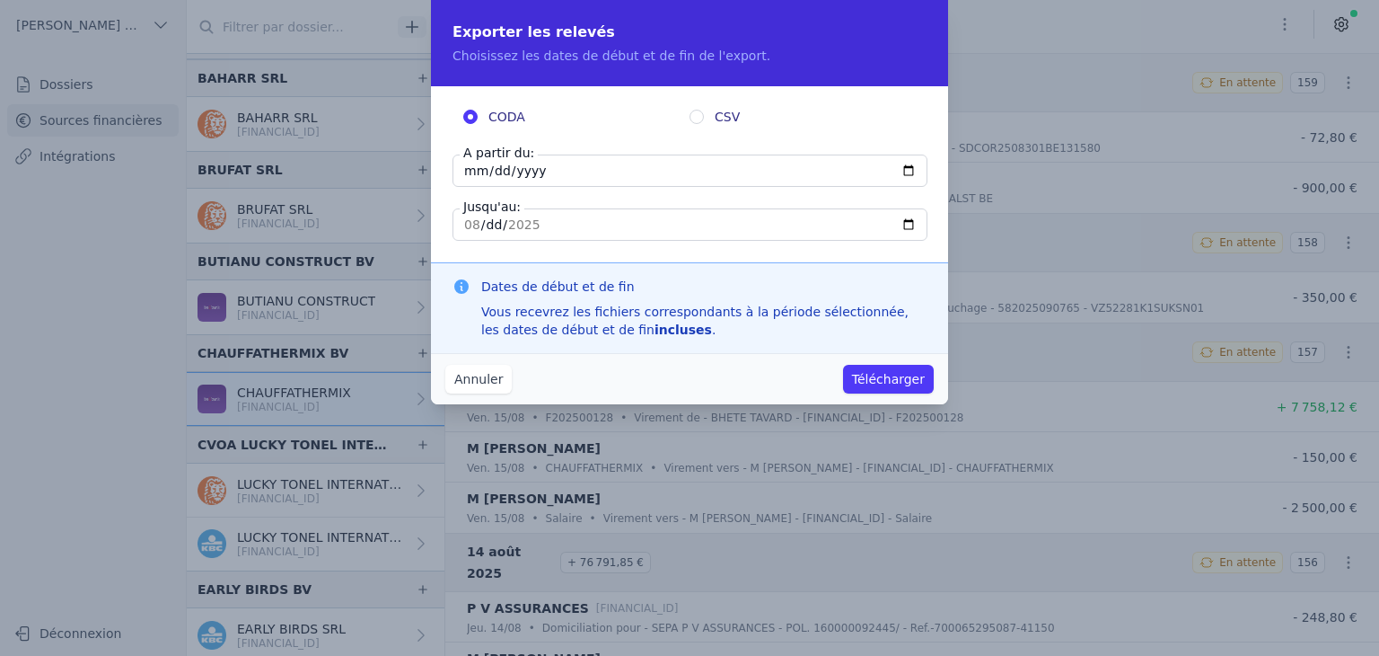
click at [472, 167] on input "[DATE]" at bounding box center [690, 170] width 475 height 32
type input "[DATE]"
click at [876, 379] on button "Télécharger" at bounding box center [888, 379] width 91 height 29
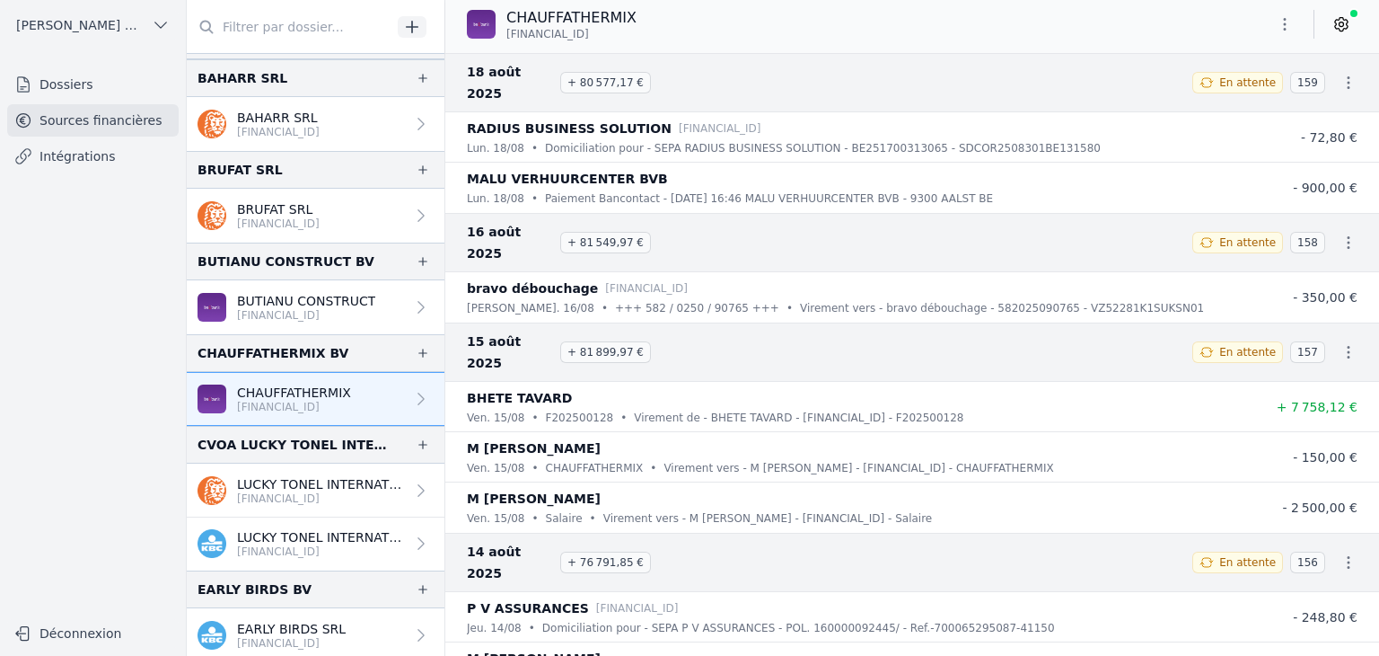
click at [283, 477] on p "LUCKY TONEL INTERNATIONAL SCRIS" at bounding box center [321, 484] width 168 height 18
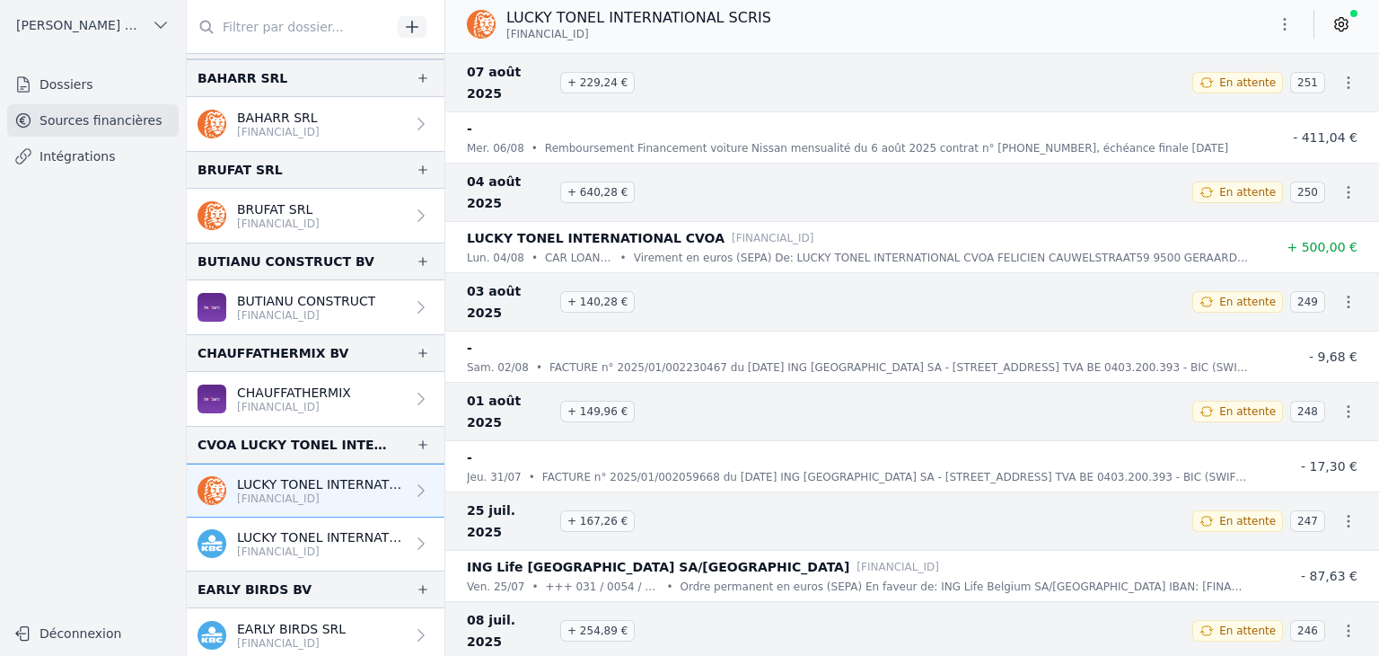
click at [312, 544] on p "[FINANCIAL_ID]" at bounding box center [321, 551] width 168 height 14
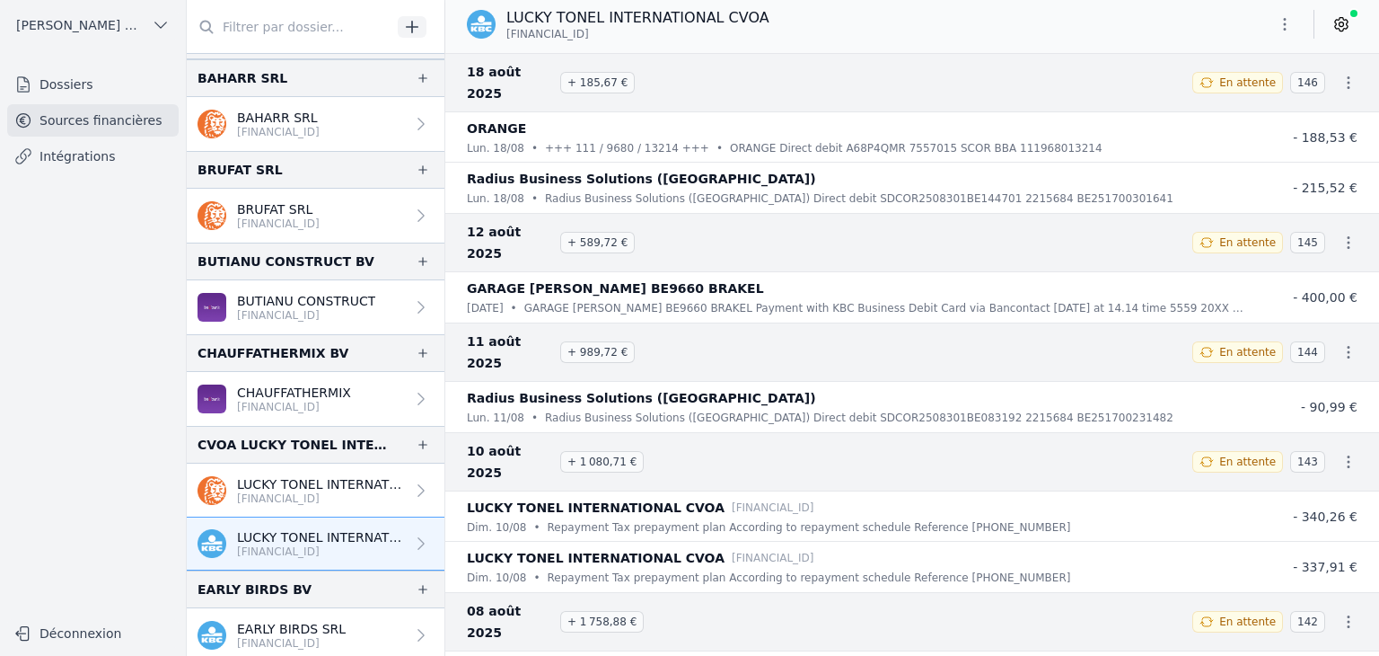
click at [1278, 22] on icon "button" at bounding box center [1285, 24] width 18 height 18
click at [1229, 98] on button "Exporter" at bounding box center [1241, 95] width 129 height 33
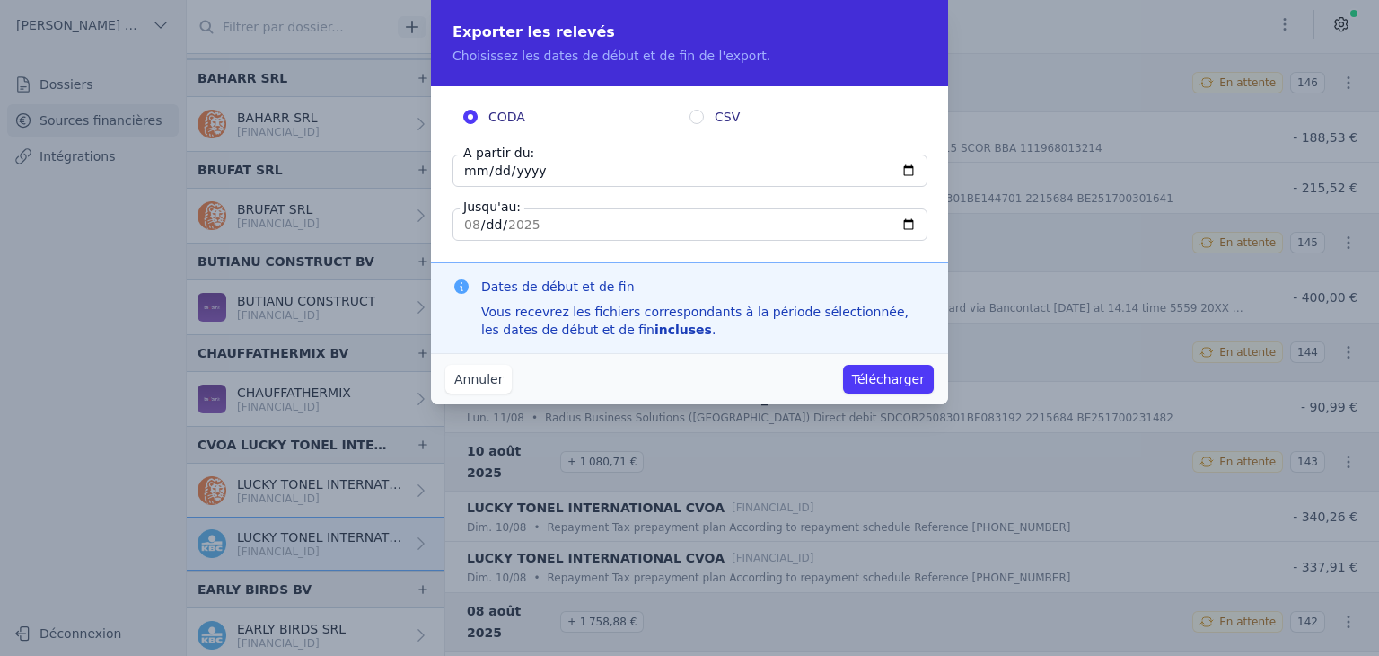
click at [474, 170] on input "[DATE]" at bounding box center [690, 170] width 475 height 32
type input "[DATE]"
click at [876, 383] on button "Télécharger" at bounding box center [888, 379] width 91 height 29
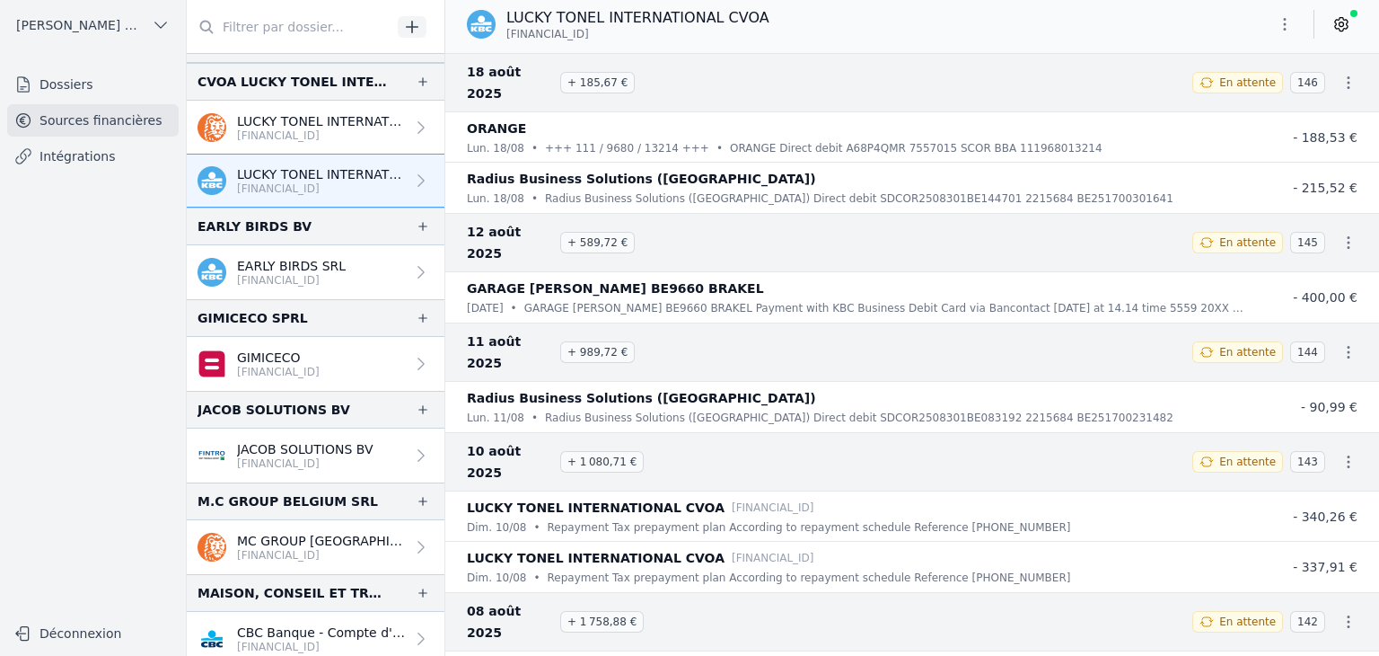
scroll to position [808, 0]
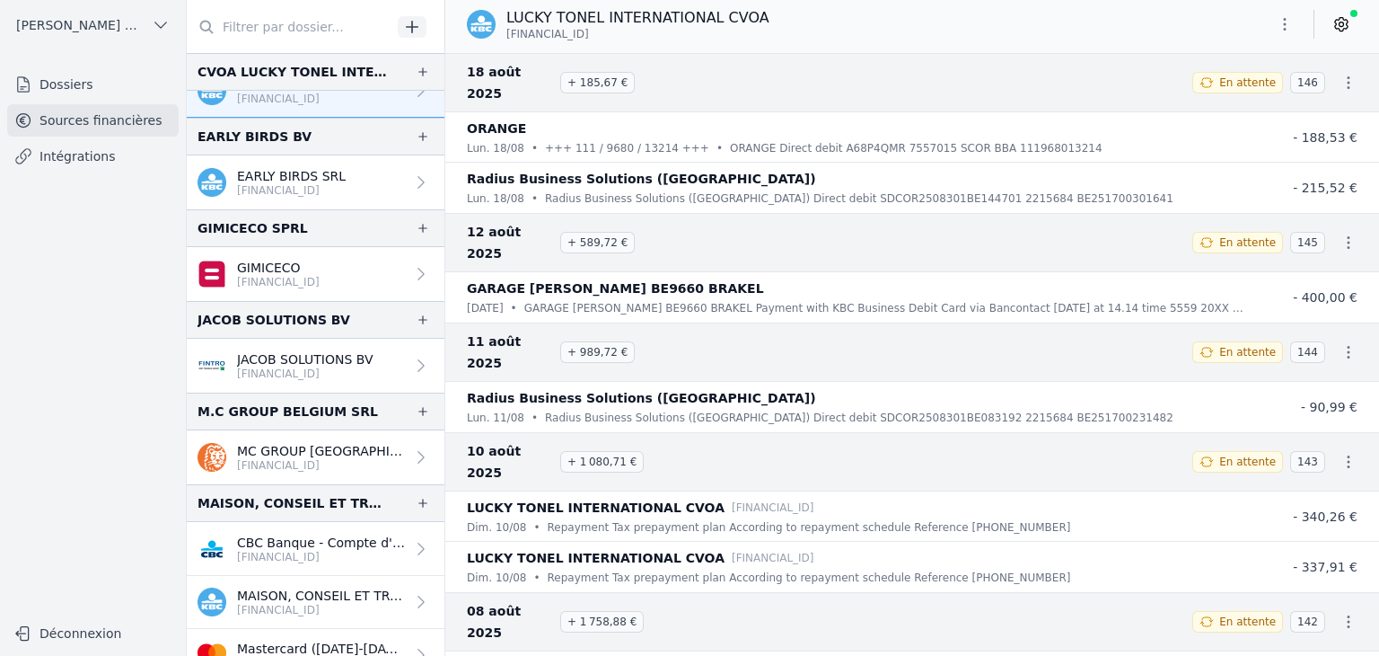
click at [288, 179] on p "EARLY BIRDS SRL" at bounding box center [291, 176] width 109 height 18
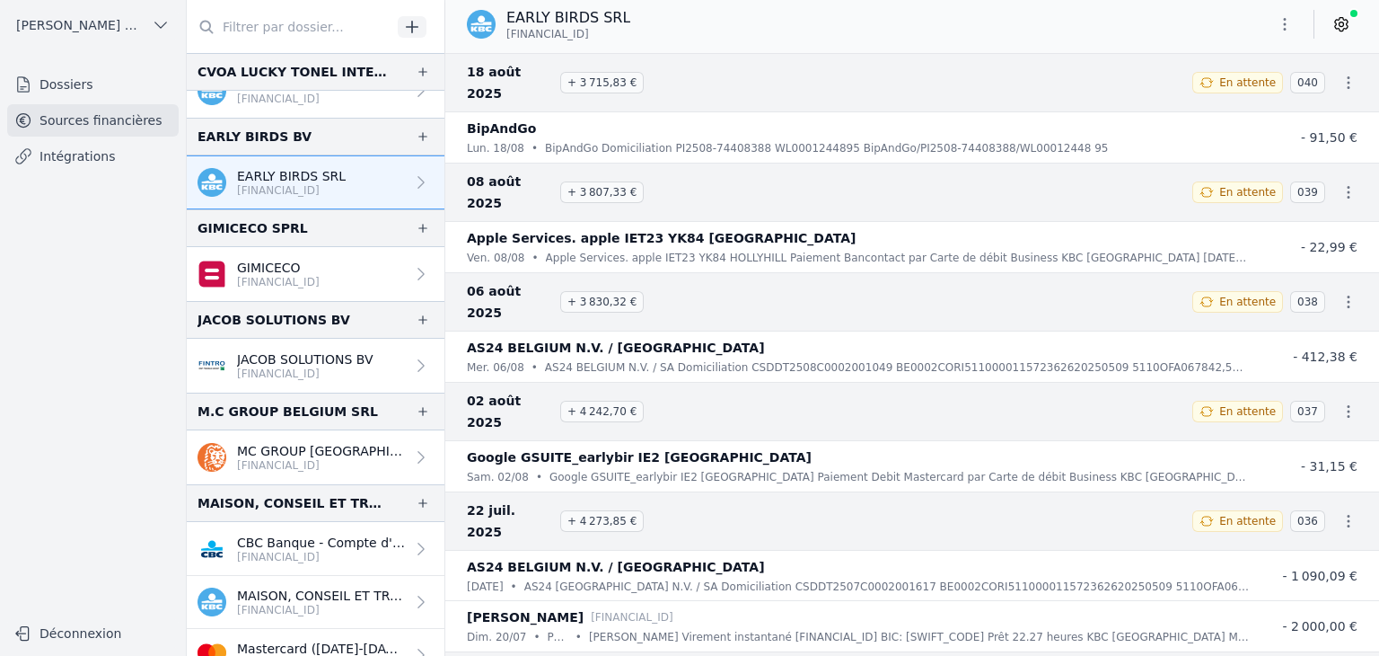
click at [1279, 26] on icon "button" at bounding box center [1285, 24] width 18 height 18
click at [1246, 105] on button "Exporter" at bounding box center [1241, 95] width 129 height 33
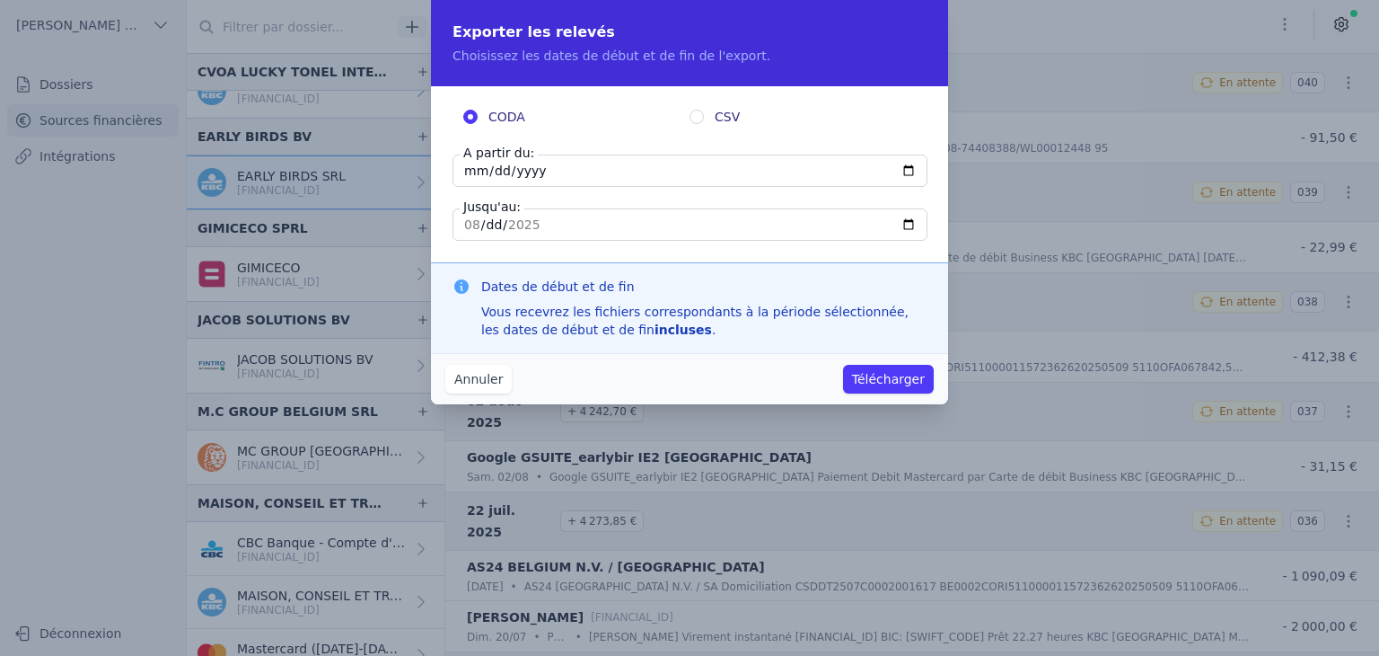
click at [476, 177] on input "[DATE]" at bounding box center [690, 170] width 475 height 32
type input "[DATE]"
click at [882, 381] on button "Télécharger" at bounding box center [888, 379] width 91 height 29
